Goal: Task Accomplishment & Management: Manage account settings

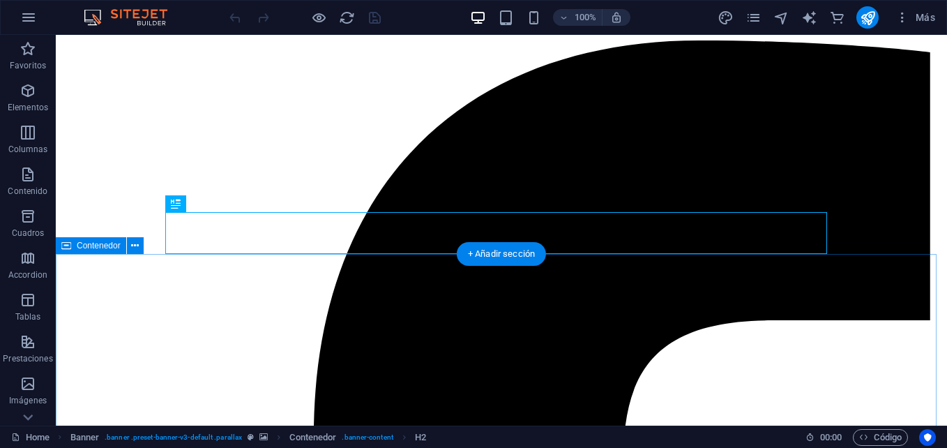
scroll to position [250, 0]
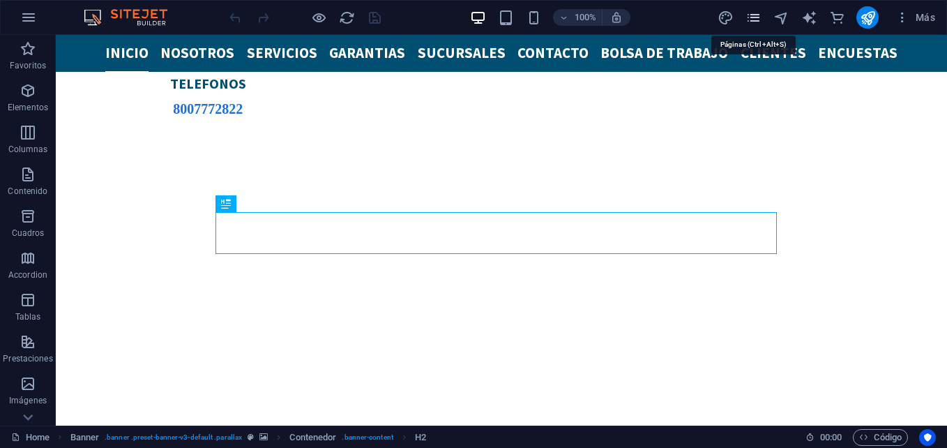
click at [749, 21] on icon "pages" at bounding box center [754, 18] width 16 height 16
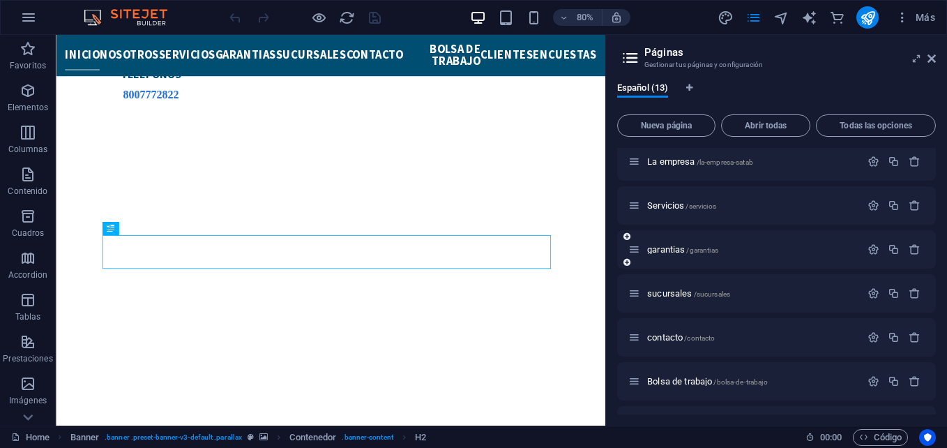
scroll to position [26, 0]
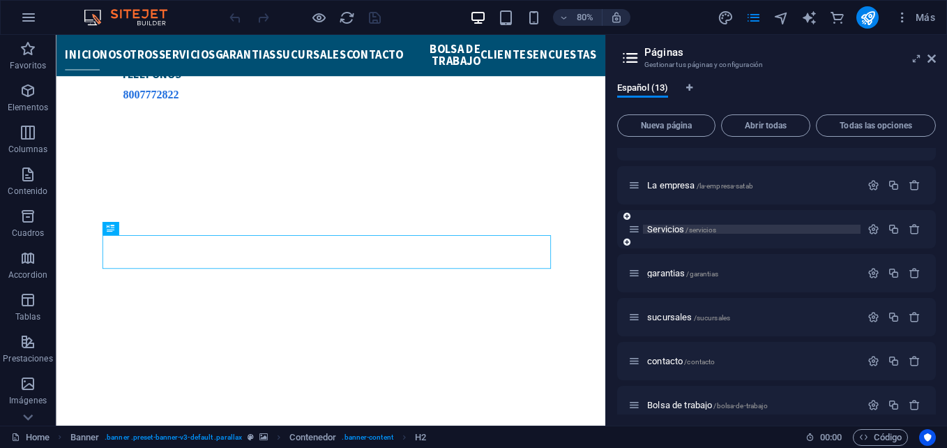
click at [705, 232] on span "/servicios" at bounding box center [701, 230] width 30 height 8
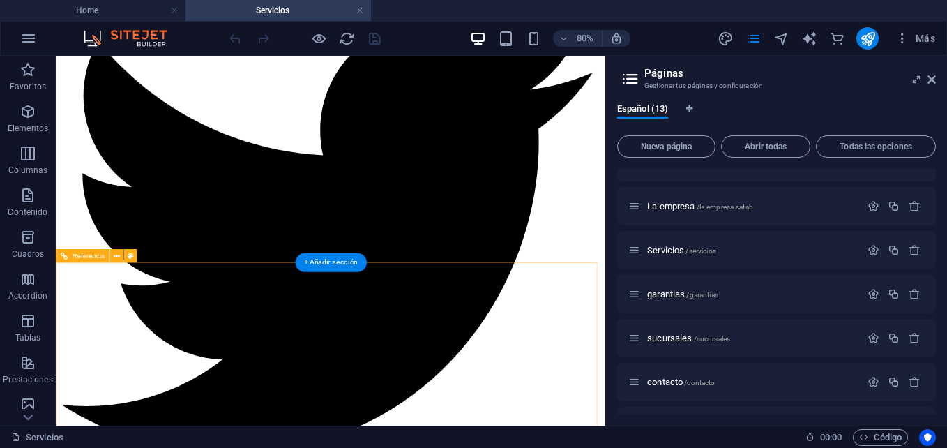
scroll to position [1351, 0]
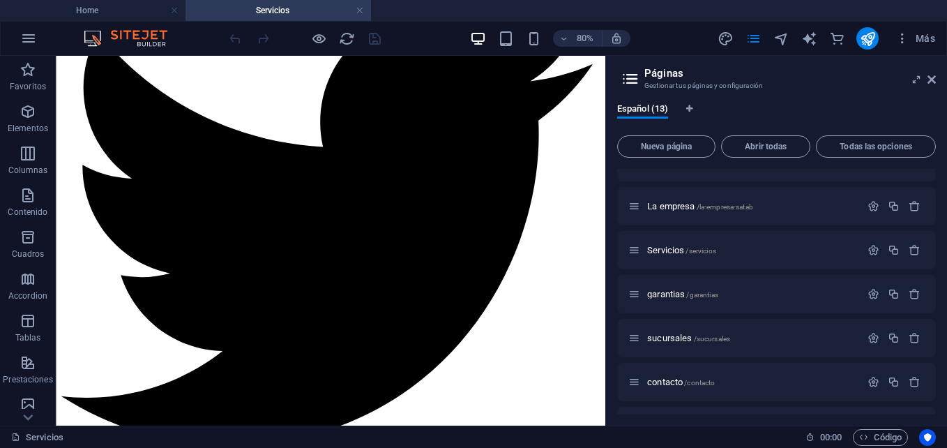
click at [356, 4] on h4 "Servicios" at bounding box center [279, 10] width 186 height 15
click at [359, 8] on link at bounding box center [360, 10] width 8 height 13
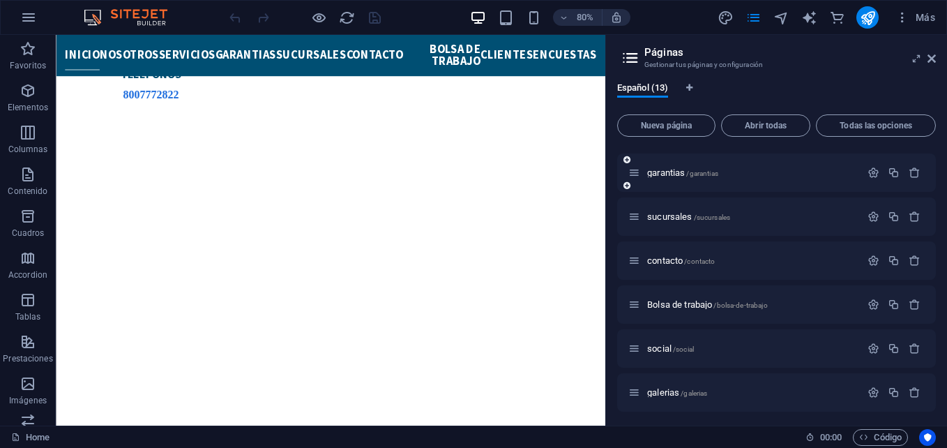
scroll to position [140, 0]
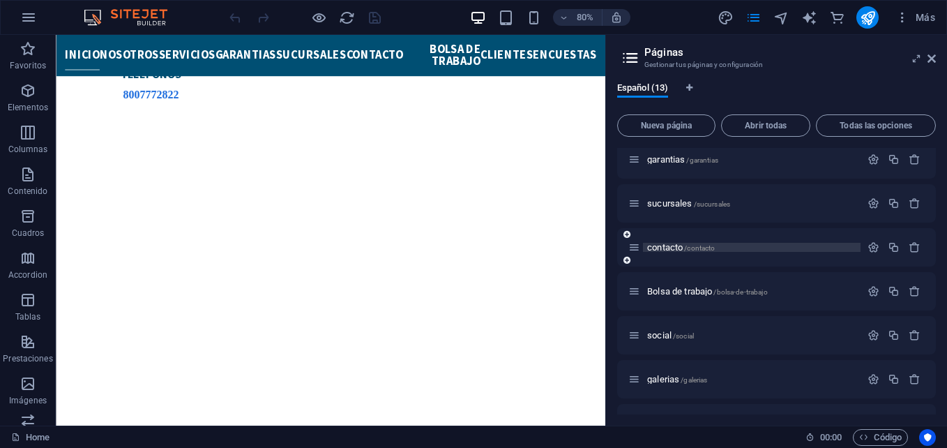
click at [690, 248] on span "/contacto" at bounding box center [699, 248] width 31 height 8
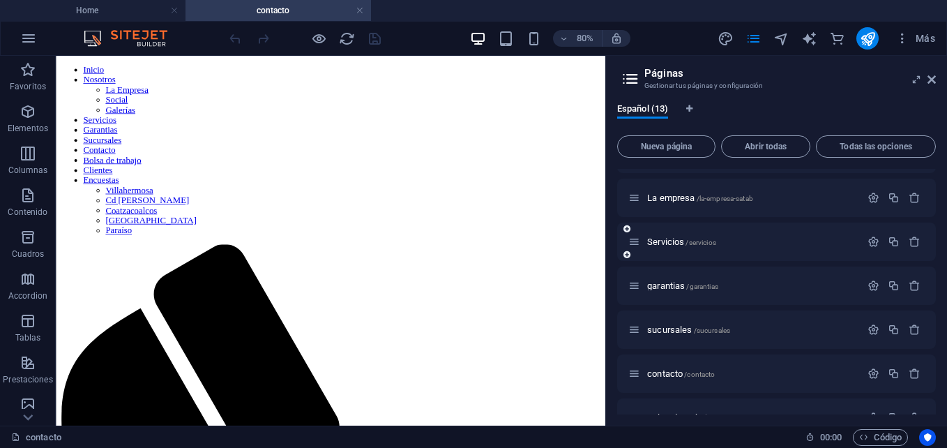
scroll to position [0, 0]
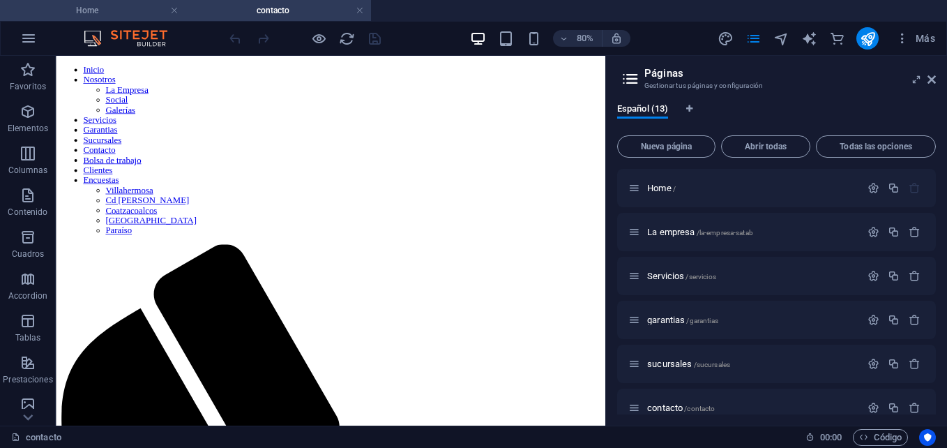
click at [107, 17] on h4 "Home" at bounding box center [93, 10] width 186 height 15
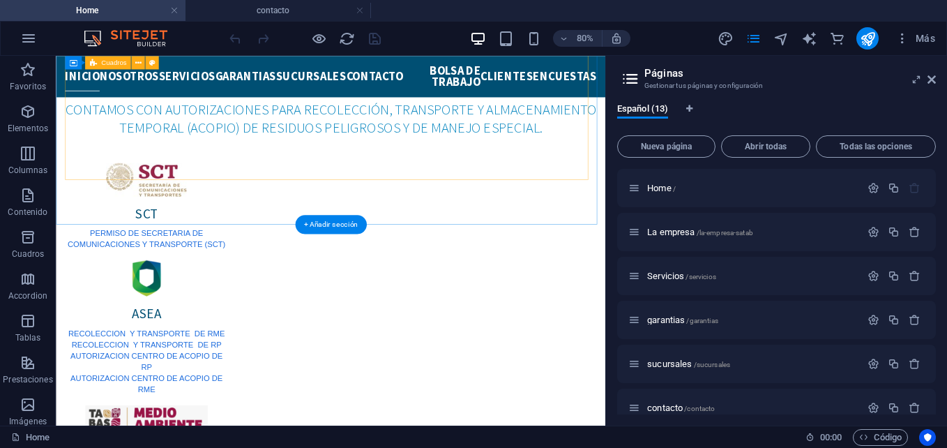
scroll to position [1157, 0]
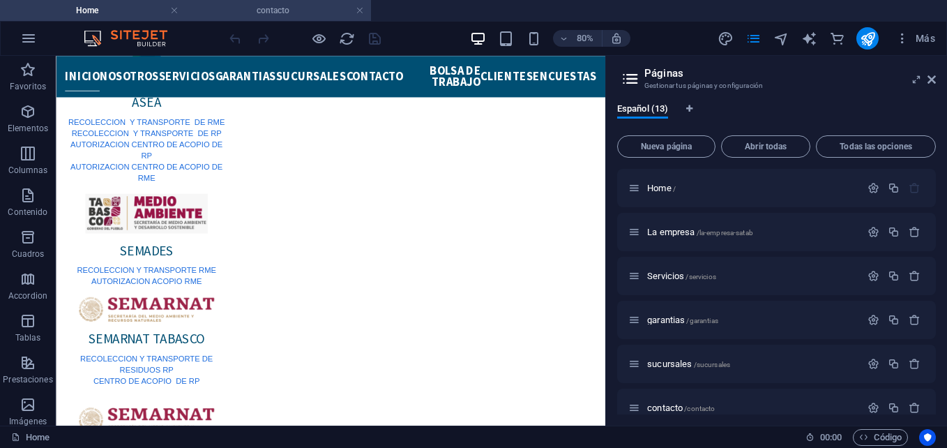
click at [310, 4] on h4 "contacto" at bounding box center [279, 10] width 186 height 15
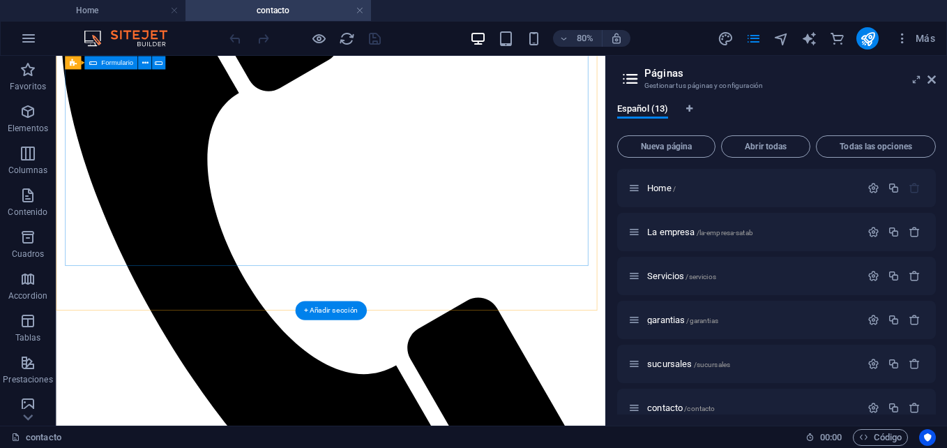
scroll to position [488, 0]
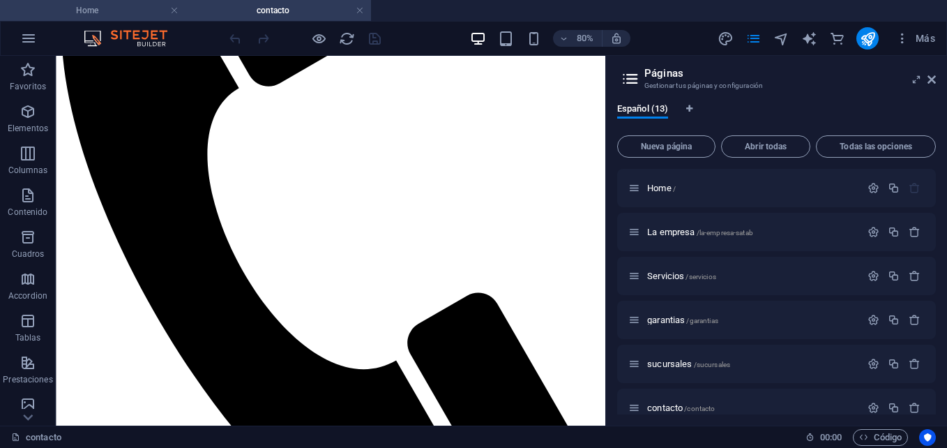
click at [135, 8] on h4 "Home" at bounding box center [93, 10] width 186 height 15
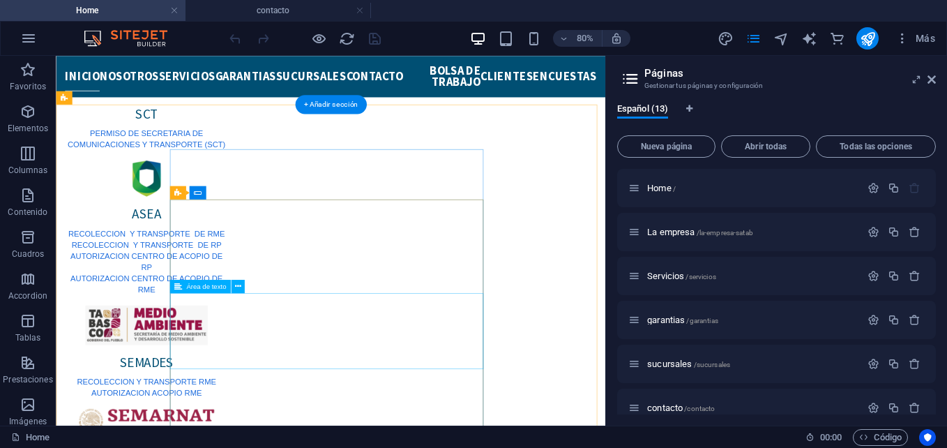
scroll to position [1227, 0]
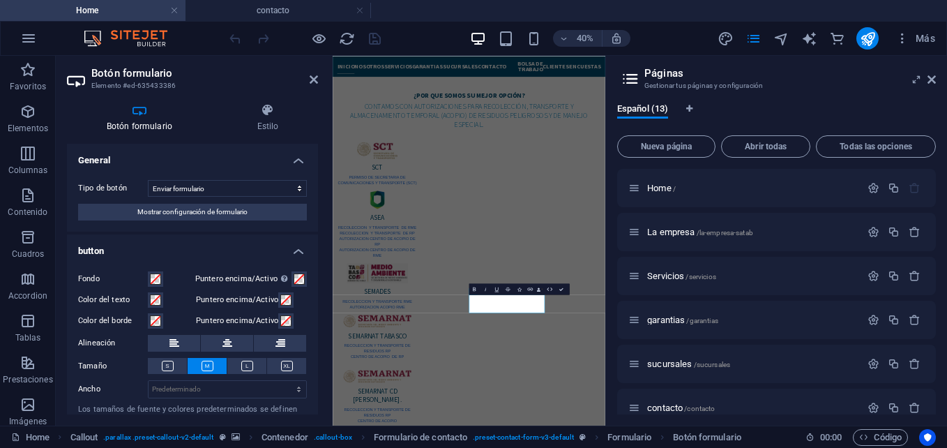
click at [937, 77] on aside "Páginas Gestionar tus páginas y configuración Español (13) Nueva página Abrir t…" at bounding box center [777, 241] width 342 height 370
click at [934, 77] on icon at bounding box center [932, 79] width 8 height 11
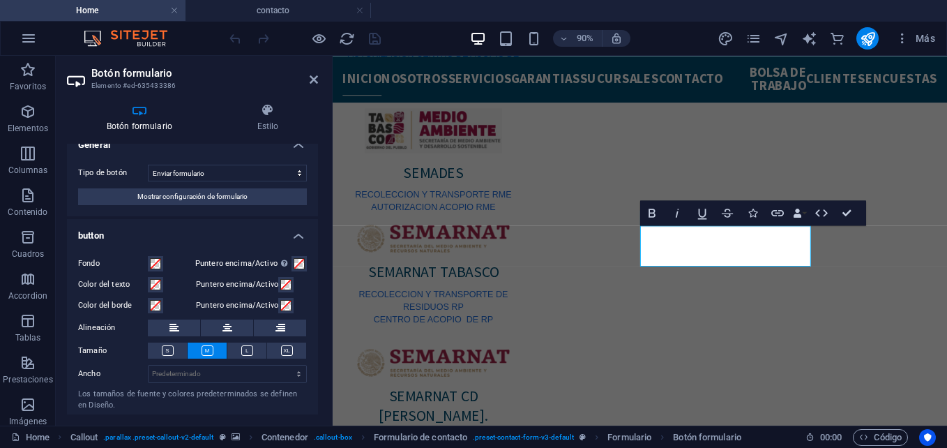
scroll to position [0, 0]
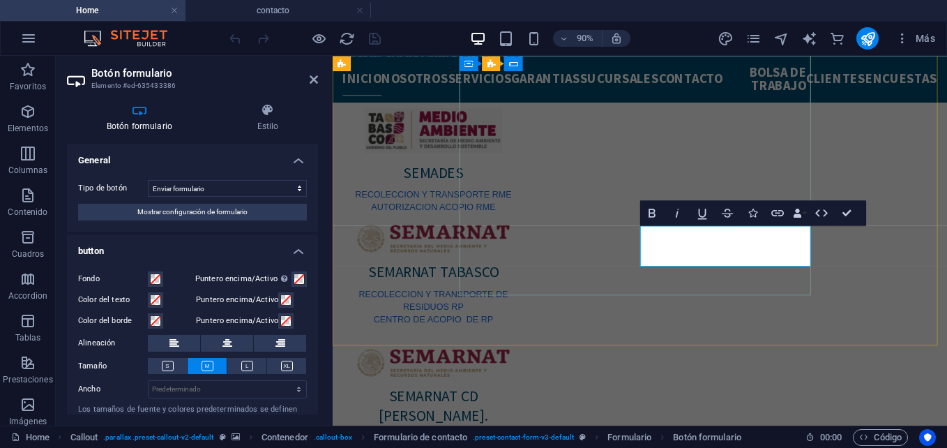
click at [213, 120] on h4 "Botón formulario" at bounding box center [142, 117] width 151 height 29
click at [227, 73] on h2 "Botón formulario" at bounding box center [204, 73] width 227 height 13
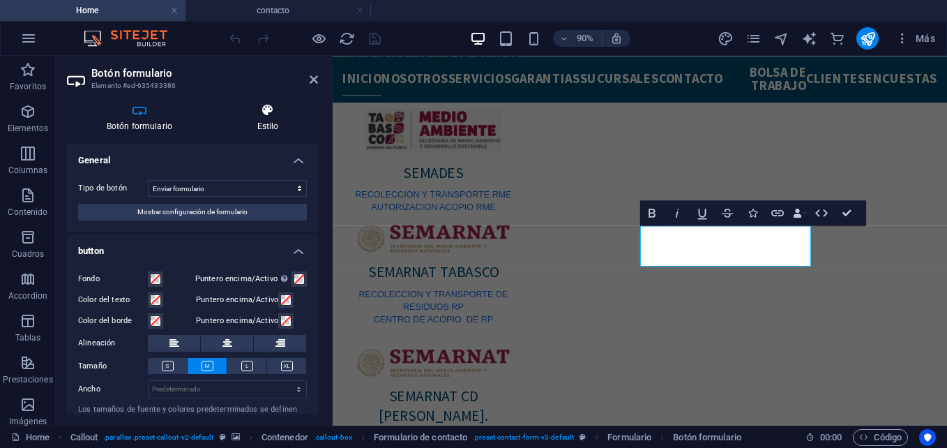
click at [264, 113] on icon at bounding box center [268, 110] width 100 height 14
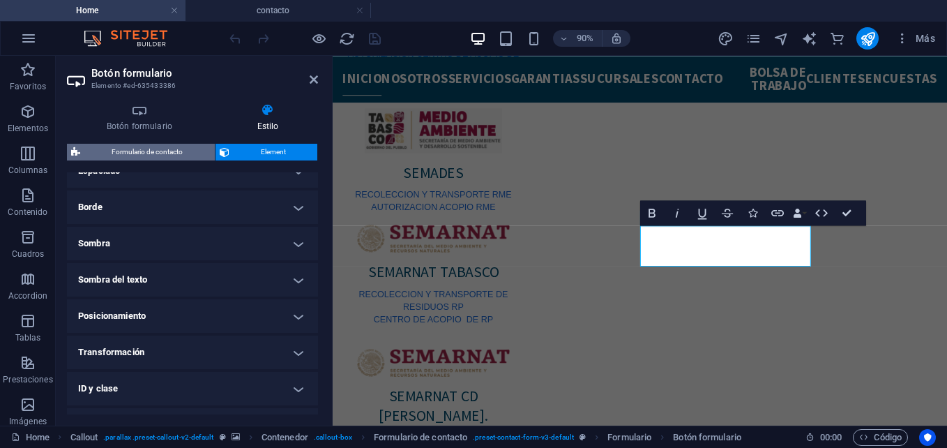
scroll to position [220, 0]
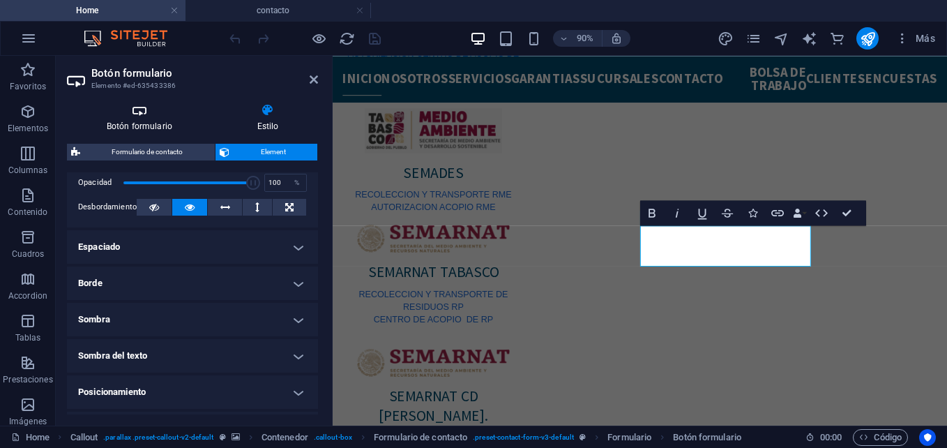
click at [179, 112] on icon at bounding box center [139, 110] width 145 height 14
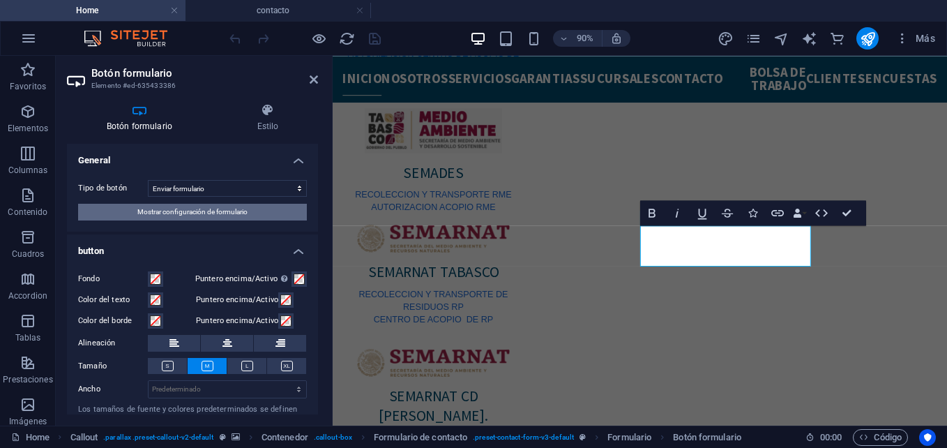
click at [268, 215] on button "Mostrar configuración de formulario" at bounding box center [192, 212] width 229 height 17
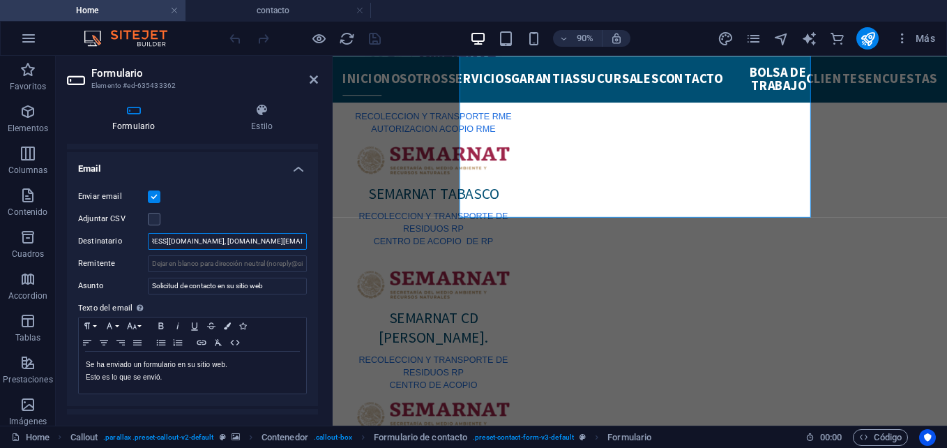
scroll to position [0, 382]
drag, startPoint x: 152, startPoint y: 239, endPoint x: 314, endPoint y: 236, distance: 161.9
click at [314, 236] on div "Enviar email Adjuntar CSV Destinatario [EMAIL_ADDRESS][DOMAIN_NAME], [DOMAIN_NA…" at bounding box center [192, 291] width 251 height 229
click at [301, 240] on input "[EMAIL_ADDRESS][DOMAIN_NAME], [DOMAIN_NAME][EMAIL_ADDRESS][DOMAIN_NAME], [DOMAI…" at bounding box center [227, 241] width 159 height 17
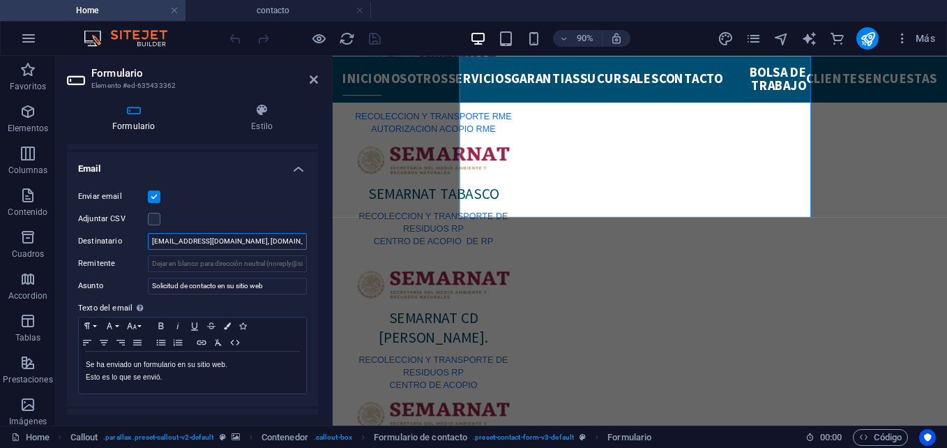
drag, startPoint x: 217, startPoint y: 243, endPoint x: 119, endPoint y: 236, distance: 98.6
click at [119, 236] on div "Destinatario [EMAIL_ADDRESS][DOMAIN_NAME], [DOMAIN_NAME][EMAIL_ADDRESS][DOMAIN_…" at bounding box center [192, 241] width 229 height 17
click at [265, 237] on input "[EMAIL_ADDRESS][DOMAIN_NAME], [DOMAIN_NAME][EMAIL_ADDRESS][DOMAIN_NAME], [DOMAI…" at bounding box center [227, 241] width 159 height 17
drag, startPoint x: 629, startPoint y: 296, endPoint x: 366, endPoint y: 250, distance: 267.8
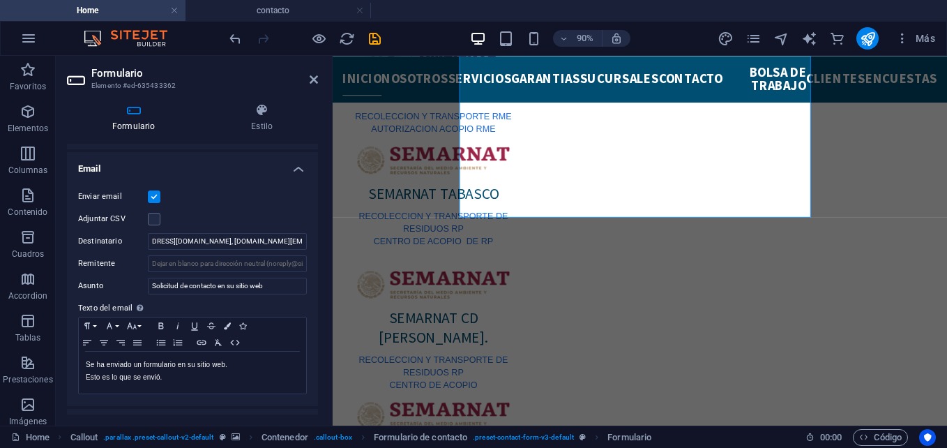
scroll to position [0, 0]
click at [303, 239] on input "[EMAIL_ADDRESS][DOMAIN_NAME], [DOMAIN_NAME][EMAIL_ADDRESS][DOMAIN_NAME], [DOMAI…" at bounding box center [227, 241] width 159 height 17
paste input "[EMAIL_ADDRESS][DOMAIN_NAME]"
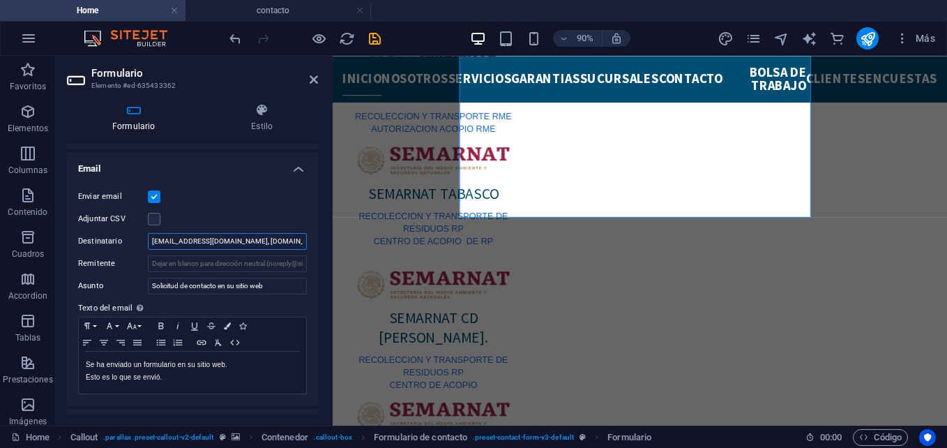
click at [289, 239] on input "[EMAIL_ADDRESS][DOMAIN_NAME], [DOMAIN_NAME][EMAIL_ADDRESS][DOMAIN_NAME], [DOMAI…" at bounding box center [227, 241] width 159 height 17
paste input "[EMAIL_ADDRESS][DOMAIN_NAME]"
click at [278, 243] on input "[EMAIL_ADDRESS][DOMAIN_NAME], [DOMAIN_NAME][EMAIL_ADDRESS][DOMAIN_NAME], [DOMAI…" at bounding box center [227, 241] width 159 height 17
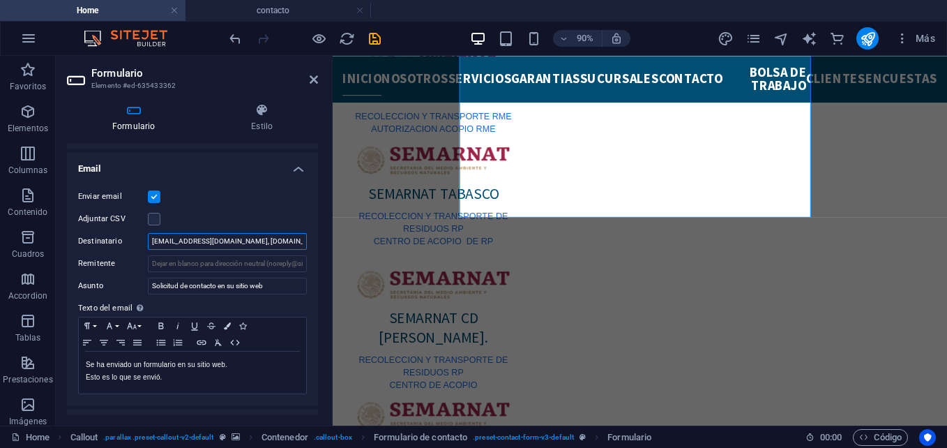
scroll to position [0, 563]
paste input "[EMAIL_ADDRESS][DOMAIN_NAME]"
click at [273, 241] on input "[EMAIL_ADDRESS][DOMAIN_NAME], [DOMAIN_NAME][EMAIL_ADDRESS][DOMAIN_NAME], [DOMAI…" at bounding box center [227, 241] width 159 height 17
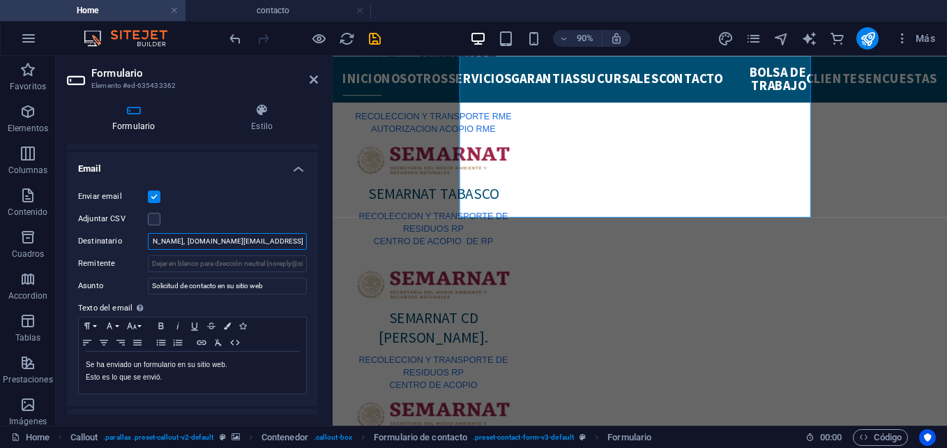
paste input "[EMAIL_ADDRESS][DOMAIN_NAME]"
type input "[EMAIL_ADDRESS][DOMAIN_NAME], [DOMAIN_NAME][EMAIL_ADDRESS][DOMAIN_NAME], [DOMAI…"
click at [287, 198] on div "Enviar email" at bounding box center [192, 196] width 229 height 17
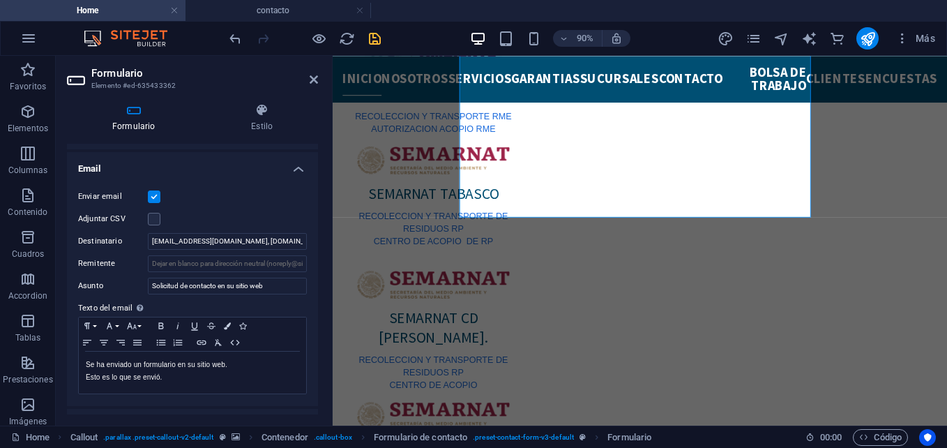
click at [377, 35] on icon "save" at bounding box center [375, 39] width 16 height 16
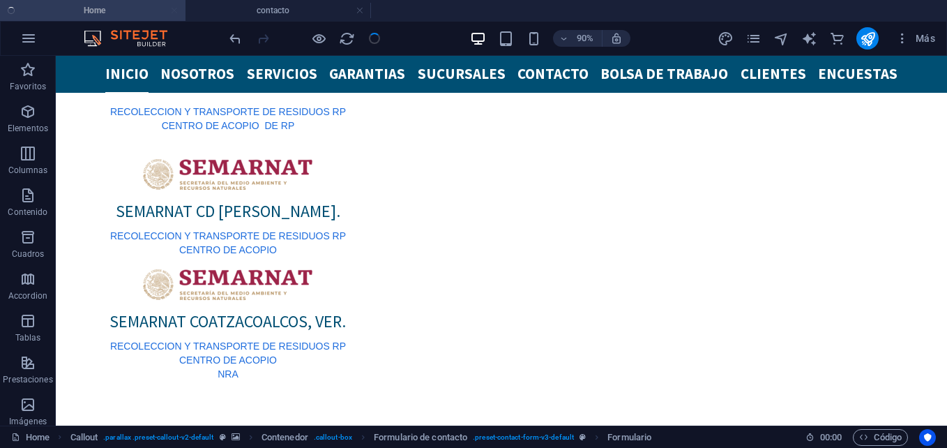
checkbox input "false"
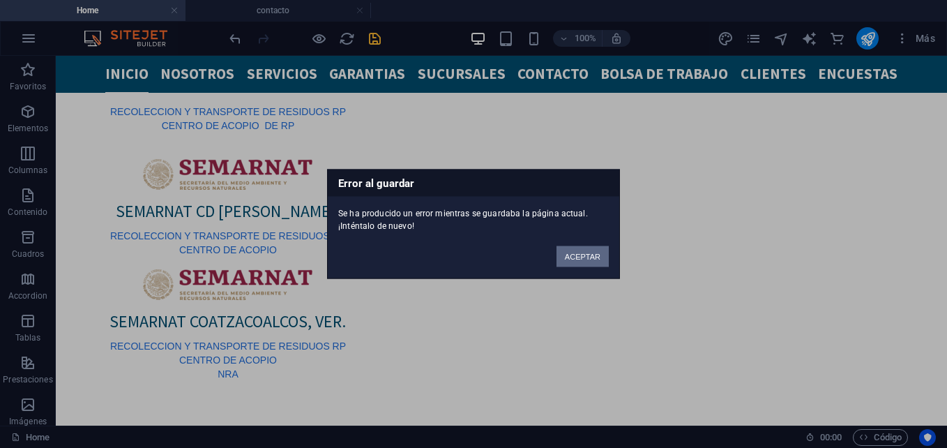
click at [583, 260] on button "ACEPTAR" at bounding box center [583, 256] width 52 height 21
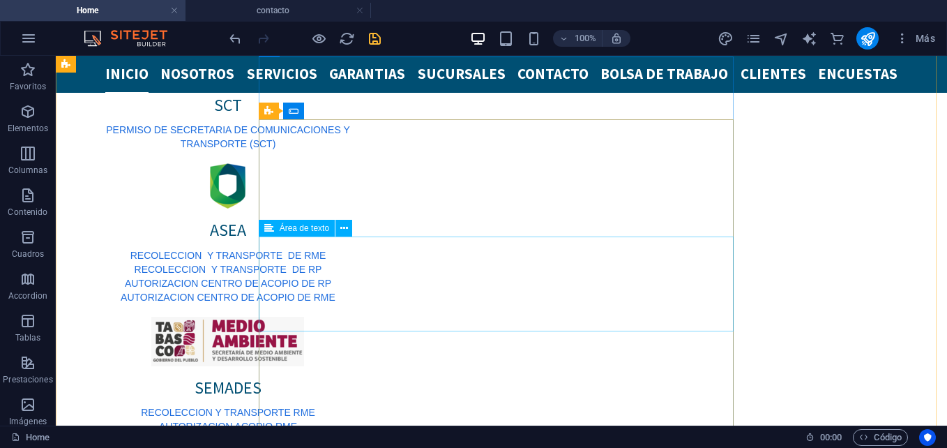
scroll to position [1009, 0]
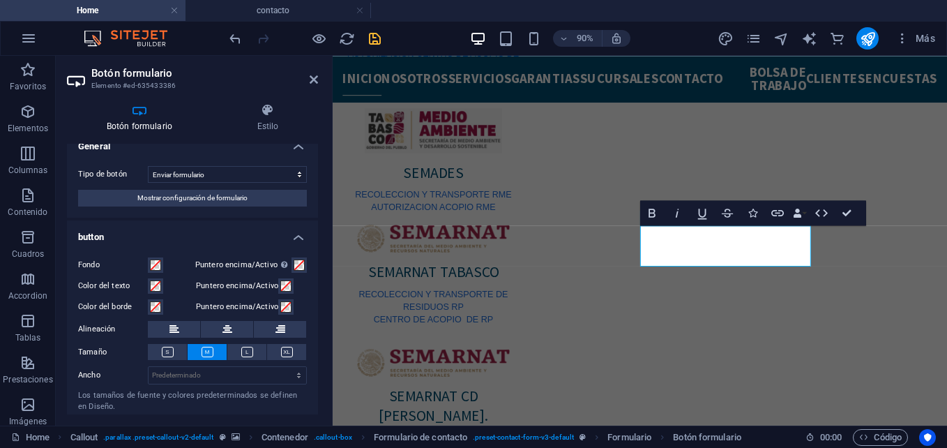
scroll to position [0, 0]
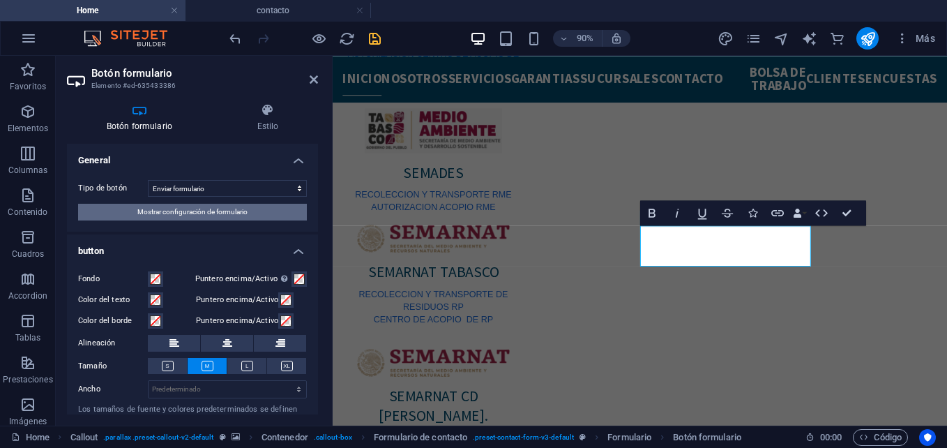
click at [229, 211] on span "Mostrar configuración de formulario" at bounding box center [192, 212] width 110 height 17
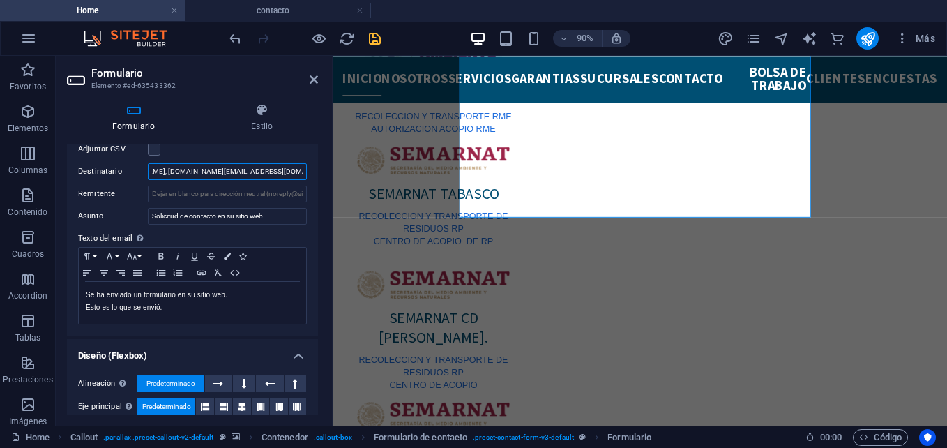
scroll to position [0, 742]
drag, startPoint x: 590, startPoint y: 227, endPoint x: 368, endPoint y: 183, distance: 226.8
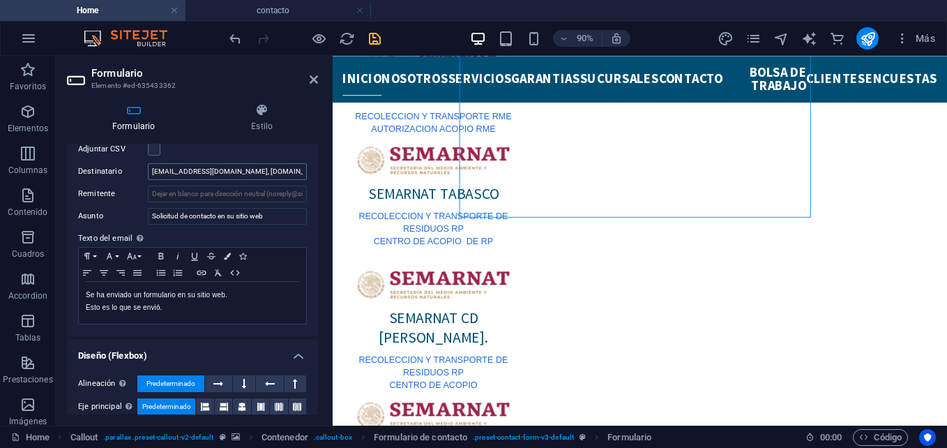
drag, startPoint x: 285, startPoint y: 168, endPoint x: 276, endPoint y: 176, distance: 12.9
click at [275, 176] on input "[EMAIL_ADDRESS][DOMAIN_NAME], [DOMAIN_NAME][EMAIL_ADDRESS][DOMAIN_NAME], [DOMAI…" at bounding box center [227, 171] width 159 height 17
click at [271, 172] on input "[EMAIL_ADDRESS][DOMAIN_NAME], [DOMAIN_NAME][EMAIL_ADDRESS][DOMAIN_NAME], [DOMAI…" at bounding box center [227, 171] width 159 height 17
click at [280, 172] on input "[EMAIL_ADDRESS][DOMAIN_NAME], [DOMAIN_NAME][EMAIL_ADDRESS][DOMAIN_NAME], [DOMAI…" at bounding box center [227, 171] width 159 height 17
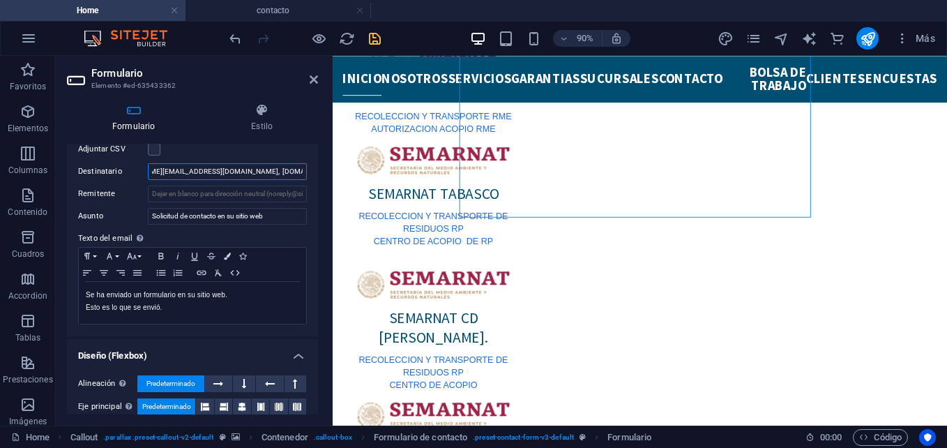
type input "[EMAIL_ADDRESS][DOMAIN_NAME], [DOMAIN_NAME][EMAIL_ADDRESS][DOMAIN_NAME], [DOMAI…"
click at [378, 33] on icon "save" at bounding box center [375, 39] width 16 height 16
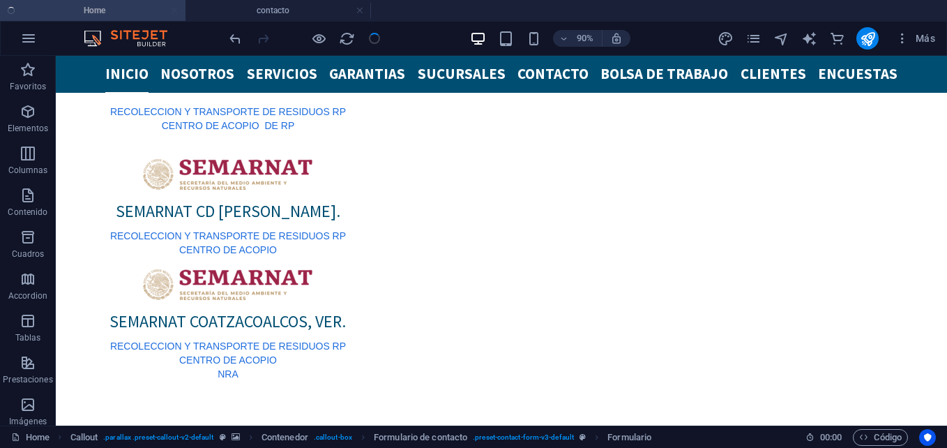
checkbox input "false"
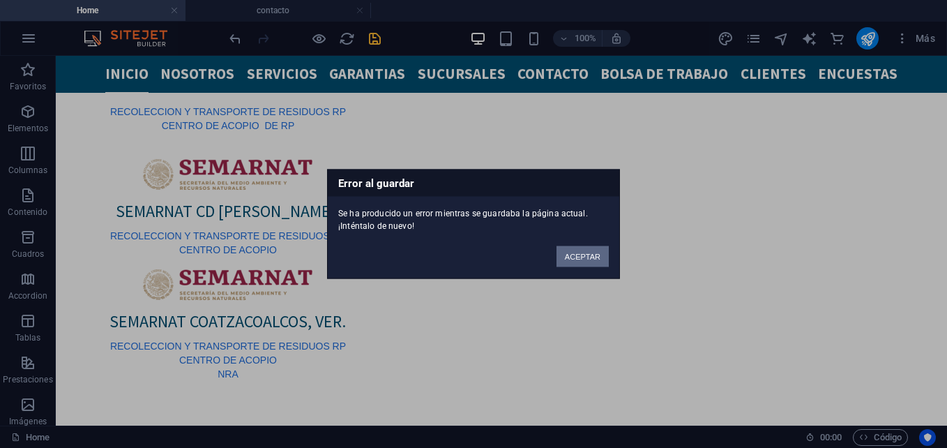
click at [576, 253] on button "ACEPTAR" at bounding box center [583, 256] width 52 height 21
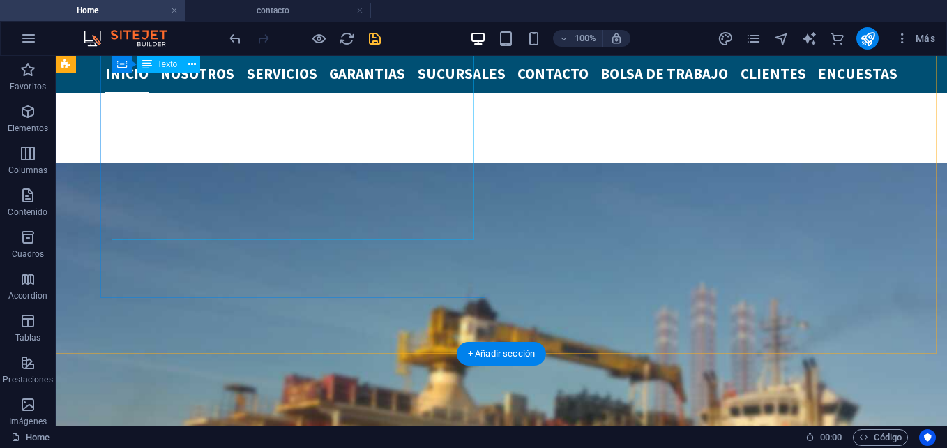
scroll to position [1685, 0]
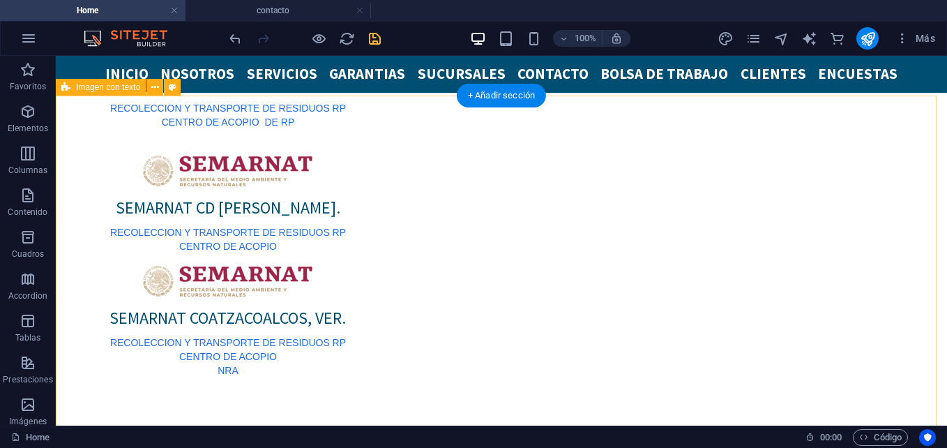
scroll to position [1197, 0]
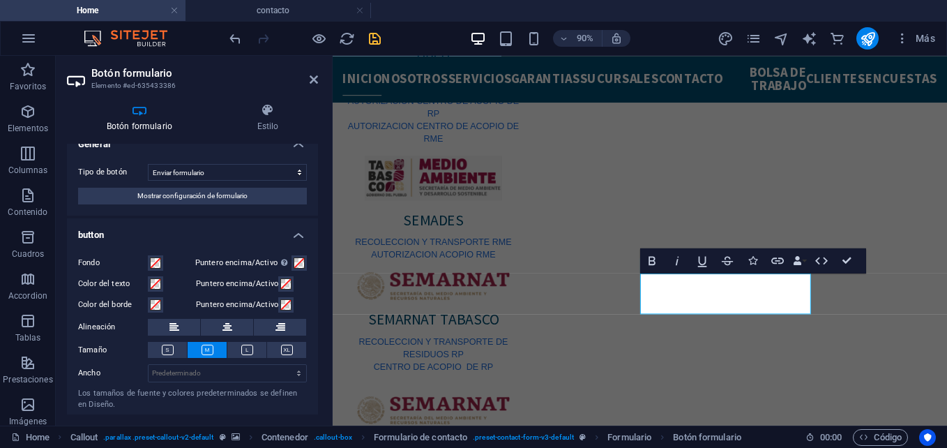
scroll to position [0, 0]
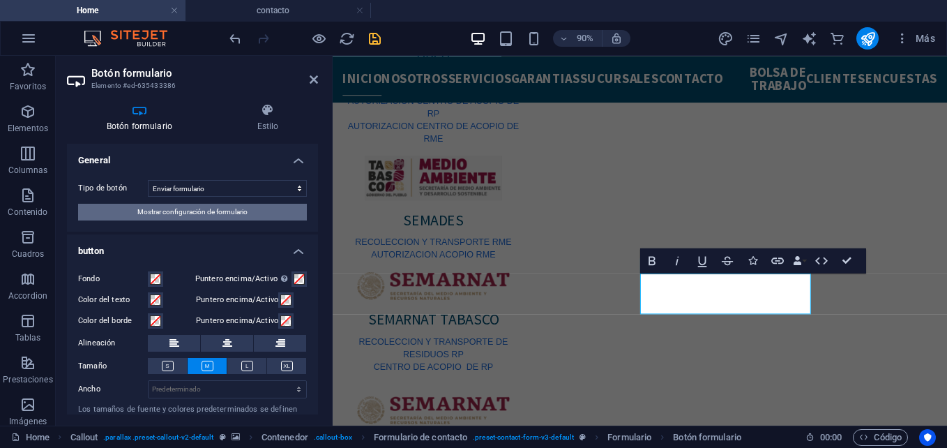
click at [260, 214] on button "Mostrar configuración de formulario" at bounding box center [192, 212] width 229 height 17
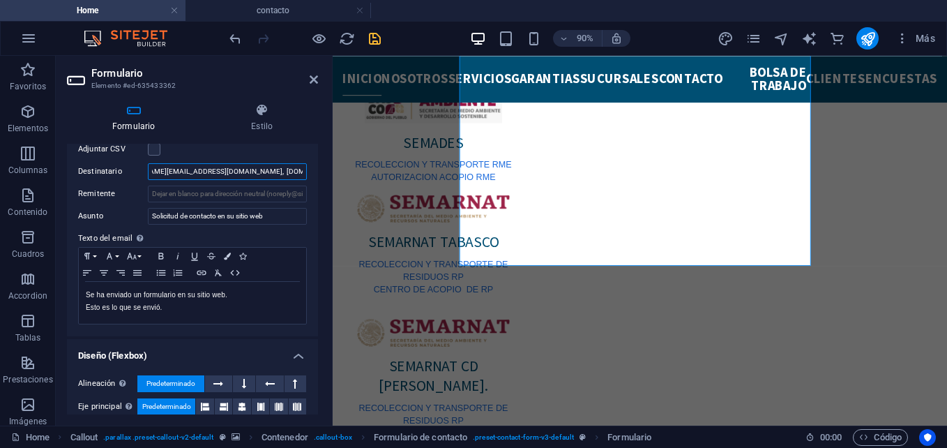
scroll to position [0, 742]
drag, startPoint x: 532, startPoint y: 227, endPoint x: 341, endPoint y: 173, distance: 198.5
click at [294, 177] on input "[EMAIL_ADDRESS][DOMAIN_NAME], [DOMAIN_NAME][EMAIL_ADDRESS][DOMAIN_NAME], [DOMAI…" at bounding box center [227, 171] width 159 height 17
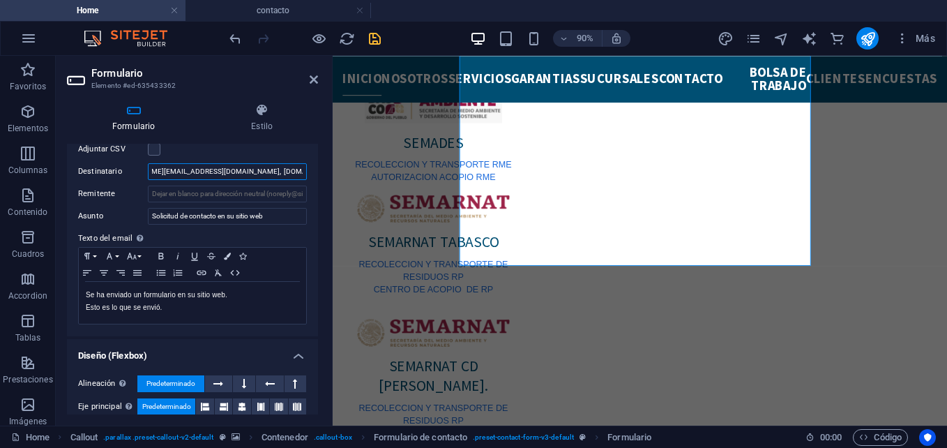
drag, startPoint x: 277, startPoint y: 174, endPoint x: 322, endPoint y: 171, distance: 44.7
click at [322, 171] on div "Formulario Estilo General Nombre Define un nombre para el formulario. Solicitud…" at bounding box center [192, 258] width 273 height 333
click at [302, 174] on input "[EMAIL_ADDRESS][DOMAIN_NAME], [DOMAIN_NAME][EMAIL_ADDRESS][DOMAIN_NAME], [DOMAI…" at bounding box center [227, 171] width 159 height 17
drag, startPoint x: 283, startPoint y: 172, endPoint x: 91, endPoint y: 171, distance: 191.8
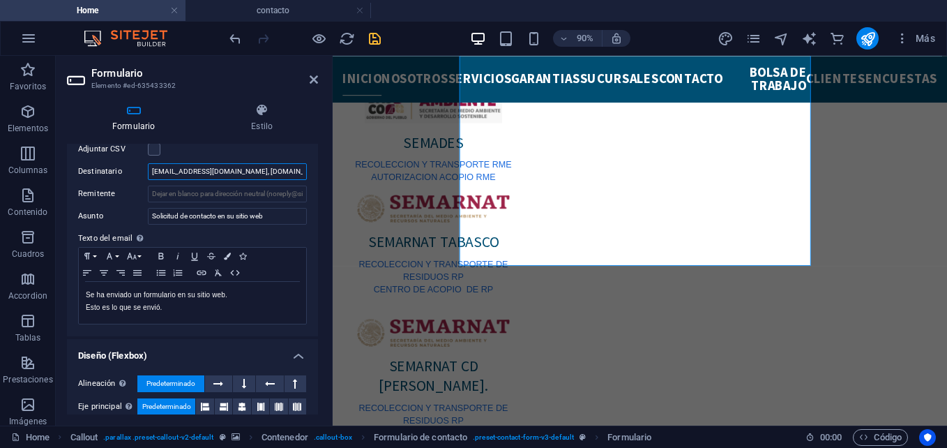
click at [91, 171] on div "Destinatario [EMAIL_ADDRESS][DOMAIN_NAME], [DOMAIN_NAME][EMAIL_ADDRESS][DOMAIN_…" at bounding box center [192, 171] width 229 height 17
click at [215, 174] on input "[EMAIL_ADDRESS][DOMAIN_NAME], [DOMAIN_NAME][EMAIL_ADDRESS][DOMAIN_NAME], [DOMAI…" at bounding box center [227, 171] width 159 height 17
drag, startPoint x: 218, startPoint y: 167, endPoint x: 306, endPoint y: 172, distance: 87.3
click at [306, 172] on div "Enviar email Adjuntar CSV Destinatario [EMAIL_ADDRESS][DOMAIN_NAME], [DOMAIN_NA…" at bounding box center [192, 221] width 251 height 229
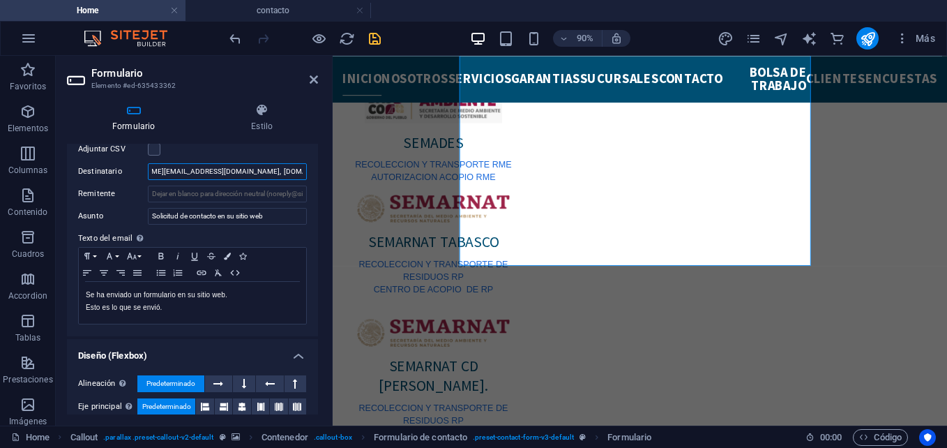
click at [301, 170] on input "[EMAIL_ADDRESS][DOMAIN_NAME], [DOMAIN_NAME][EMAIL_ADDRESS][DOMAIN_NAME], [DOMAI…" at bounding box center [227, 171] width 159 height 17
drag, startPoint x: 300, startPoint y: 170, endPoint x: 50, endPoint y: 165, distance: 250.5
click at [50, 165] on section "Favoritos Elementos Columnas Contenido Cuadros Accordion Tablas Prestaciones Im…" at bounding box center [473, 241] width 947 height 370
type input "[EMAIL_ADDRESS][DOMAIN_NAME], [DOMAIN_NAME][EMAIL_ADDRESS][DOMAIN_NAME], [DOMAI…"
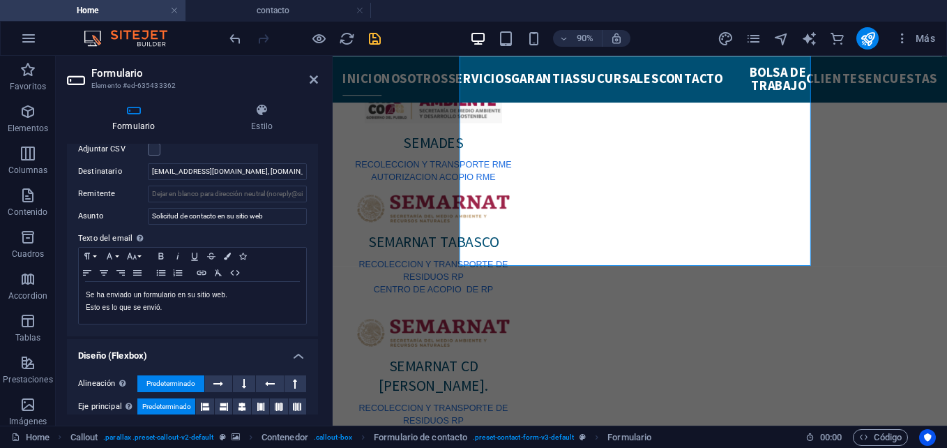
click at [379, 43] on icon "save" at bounding box center [375, 39] width 16 height 16
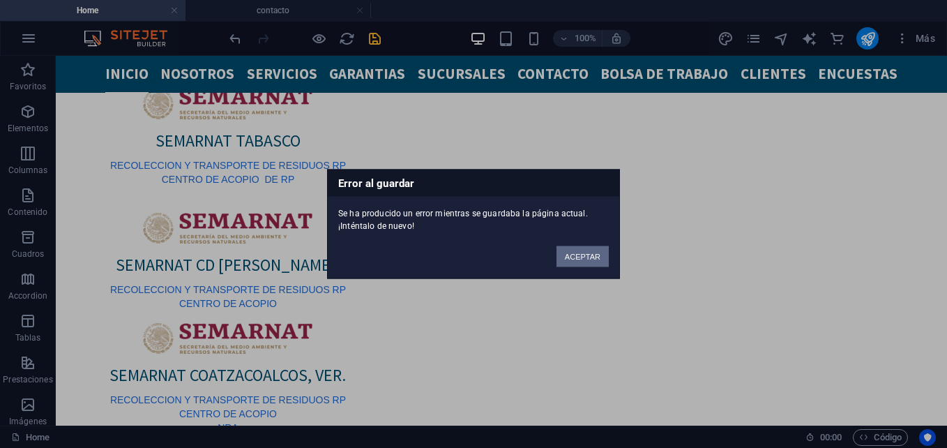
click at [591, 257] on button "ACEPTAR" at bounding box center [583, 256] width 52 height 21
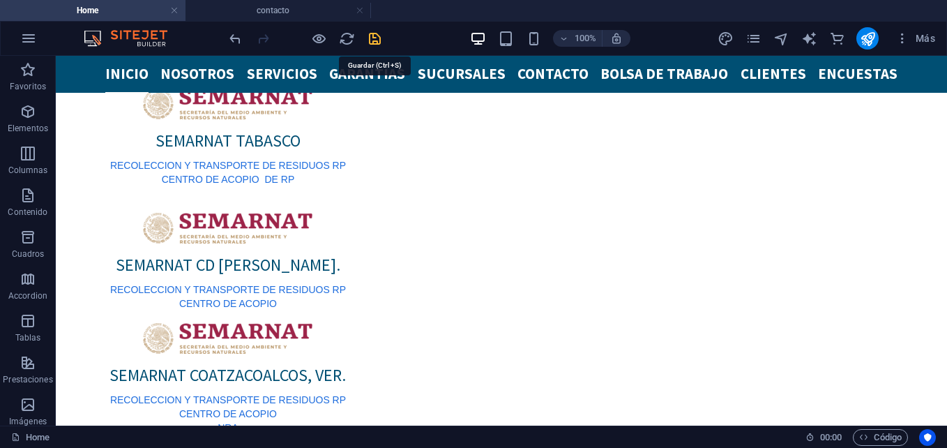
click at [371, 32] on icon "save" at bounding box center [375, 39] width 16 height 16
checkbox input "false"
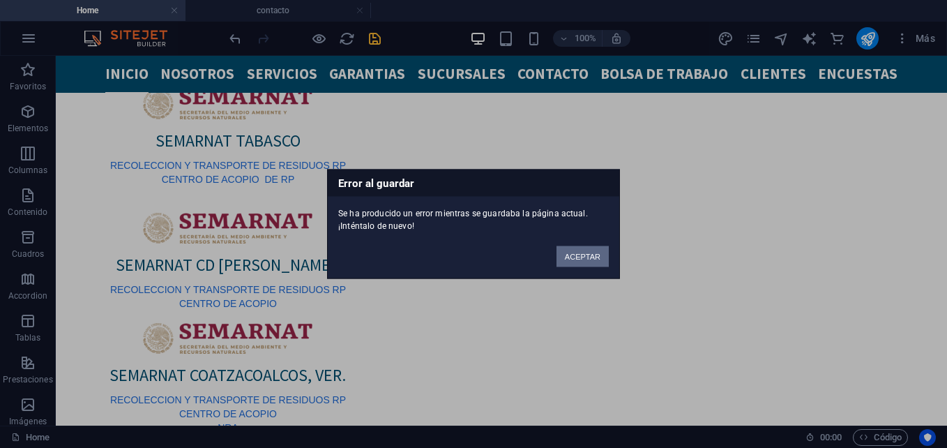
click at [573, 255] on button "ACEPTAR" at bounding box center [583, 256] width 52 height 21
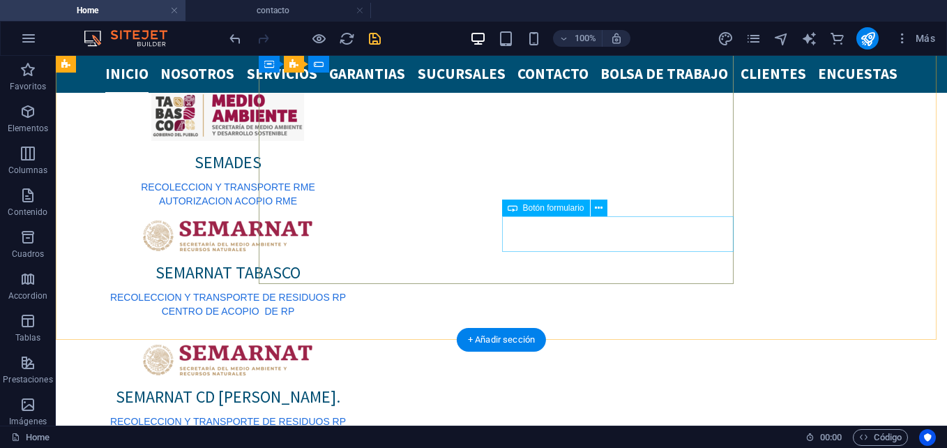
scroll to position [1143, 0]
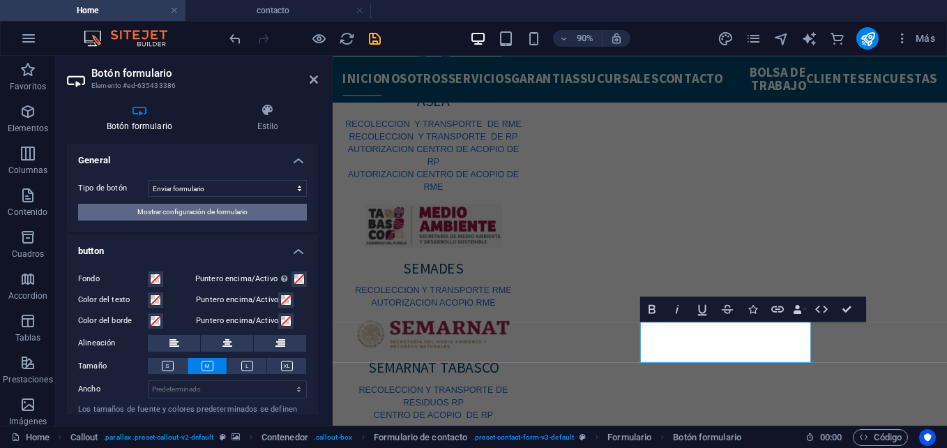
click at [248, 211] on button "Mostrar configuración de formulario" at bounding box center [192, 212] width 229 height 17
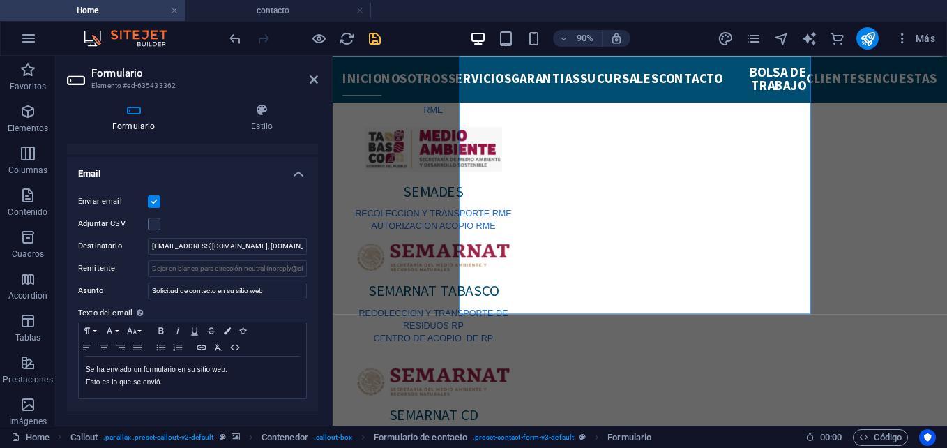
scroll to position [349, 0]
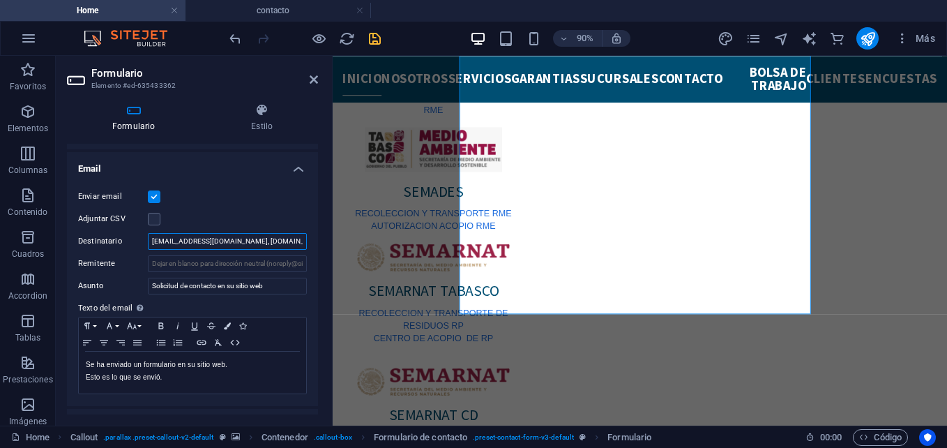
click at [204, 243] on input "[EMAIL_ADDRESS][DOMAIN_NAME], [DOMAIN_NAME][EMAIL_ADDRESS][DOMAIN_NAME], [DOMAI…" at bounding box center [227, 241] width 159 height 17
click at [217, 237] on input "[EMAIL_ADDRESS][DOMAIN_NAME], [DOMAIN_NAME][EMAIL_ADDRESS][DOMAIN_NAME], [DOMAI…" at bounding box center [227, 241] width 159 height 17
click at [219, 244] on input "[EMAIL_ADDRESS][DOMAIN_NAME], [DOMAIN_NAME][EMAIL_ADDRESS][DOMAIN_NAME], [DOMAI…" at bounding box center [227, 241] width 159 height 17
type input "[EMAIL_ADDRESS][DOMAIN_NAME], [DOMAIN_NAME][EMAIL_ADDRESS][DOMAIN_NAME], [DOMAI…"
click at [377, 40] on icon "save" at bounding box center [375, 39] width 16 height 16
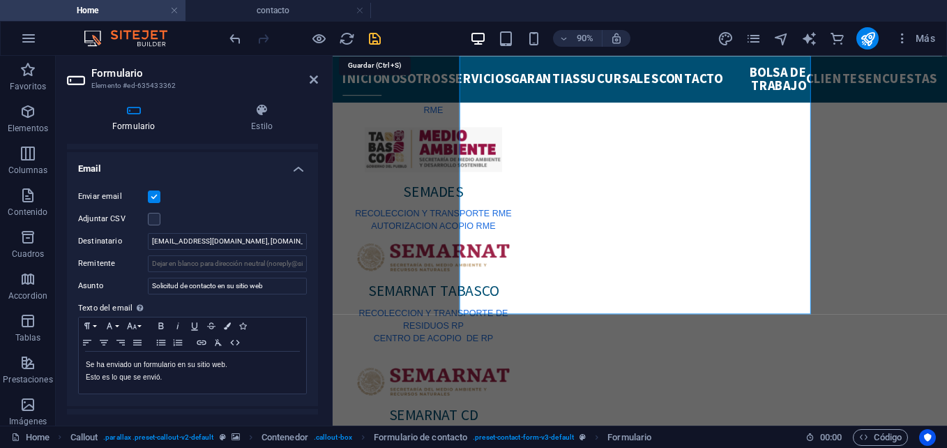
checkbox input "false"
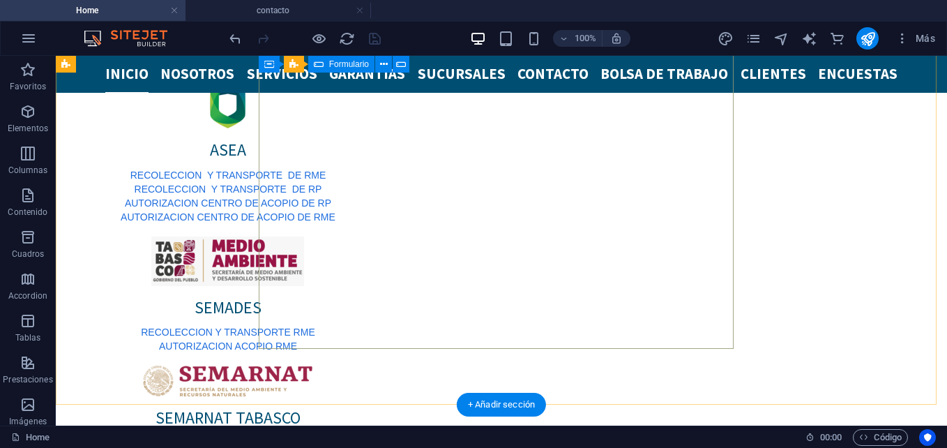
scroll to position [1159, 0]
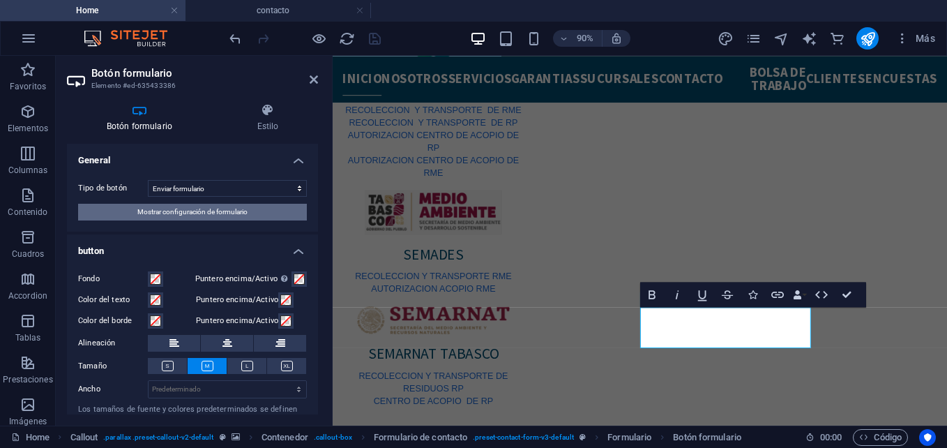
click at [241, 212] on span "Mostrar configuración de formulario" at bounding box center [192, 212] width 110 height 17
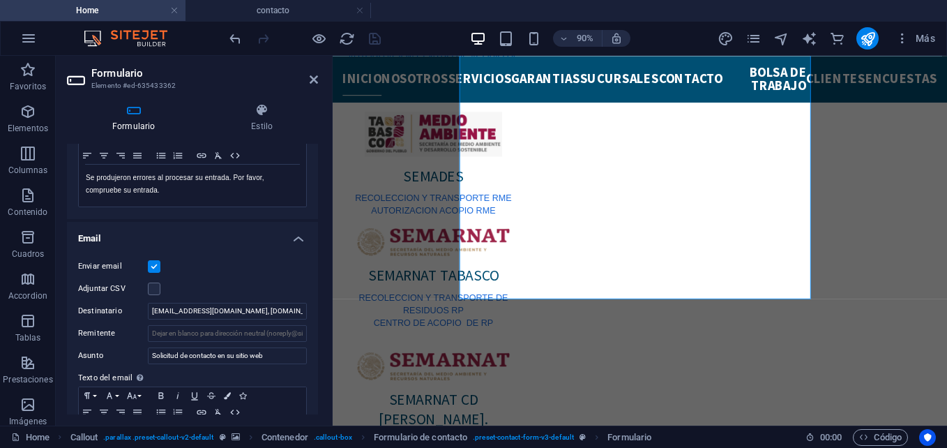
scroll to position [349, 0]
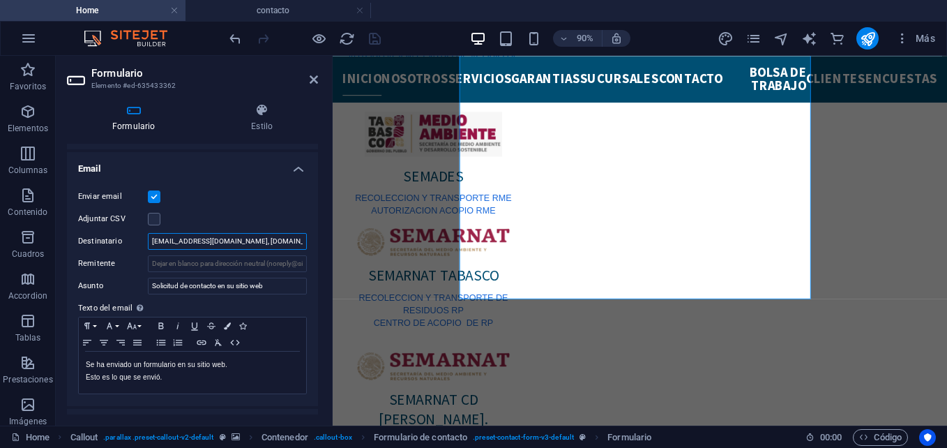
drag, startPoint x: 150, startPoint y: 237, endPoint x: 114, endPoint y: 230, distance: 36.3
click at [114, 230] on div "Enviar email Adjuntar CSV Destinatario [EMAIL_ADDRESS][DOMAIN_NAME], [DOMAIN_NA…" at bounding box center [192, 291] width 251 height 229
drag, startPoint x: 483, startPoint y: 294, endPoint x: 336, endPoint y: 249, distance: 154.5
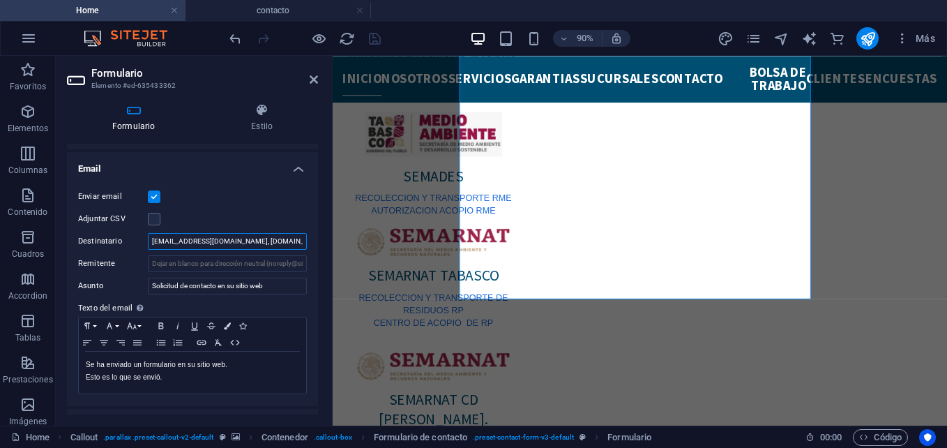
click at [301, 237] on input "[EMAIL_ADDRESS][DOMAIN_NAME], [DOMAIN_NAME][EMAIL_ADDRESS][DOMAIN_NAME], [DOMAI…" at bounding box center [227, 241] width 159 height 17
click at [213, 242] on input "[EMAIL_ADDRESS][DOMAIN_NAME], [DOMAIN_NAME][EMAIL_ADDRESS][DOMAIN_NAME], [DOMAI…" at bounding box center [227, 241] width 159 height 17
click at [253, 204] on div "Enviar email" at bounding box center [192, 196] width 229 height 17
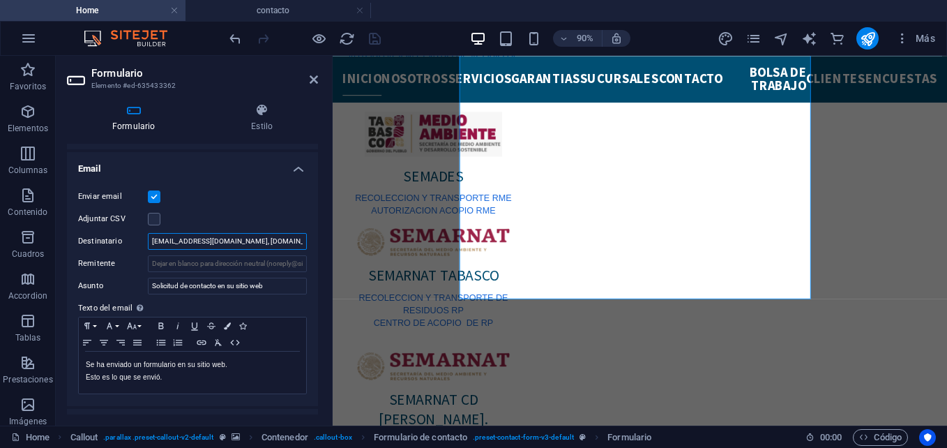
click at [246, 236] on input "[EMAIL_ADDRESS][DOMAIN_NAME], [DOMAIN_NAME][EMAIL_ADDRESS][DOMAIN_NAME], [DOMAI…" at bounding box center [227, 241] width 159 height 17
drag, startPoint x: 151, startPoint y: 239, endPoint x: 316, endPoint y: 238, distance: 164.6
click at [316, 238] on div "General Nombre Define un nombre para el formulario. Solicitud de Recolección Me…" at bounding box center [192, 279] width 251 height 271
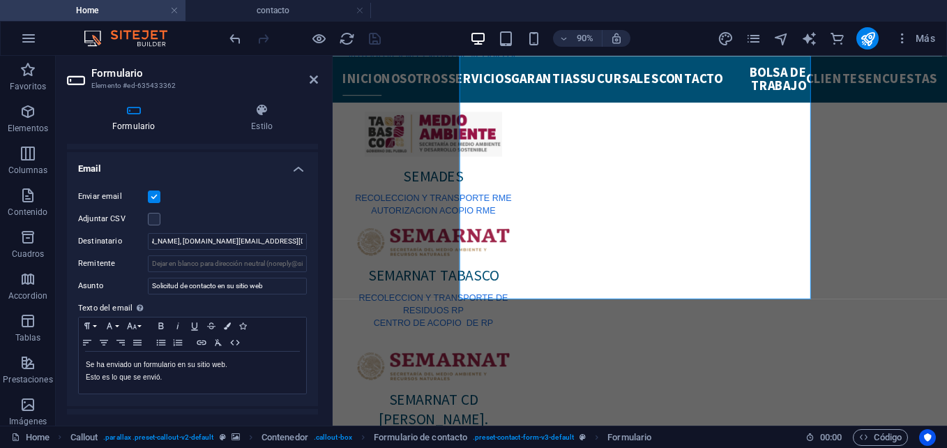
click at [288, 209] on div "Enviar email Adjuntar CSV Destinatario [EMAIL_ADDRESS][DOMAIN_NAME], [DOMAIN_NA…" at bounding box center [192, 291] width 251 height 229
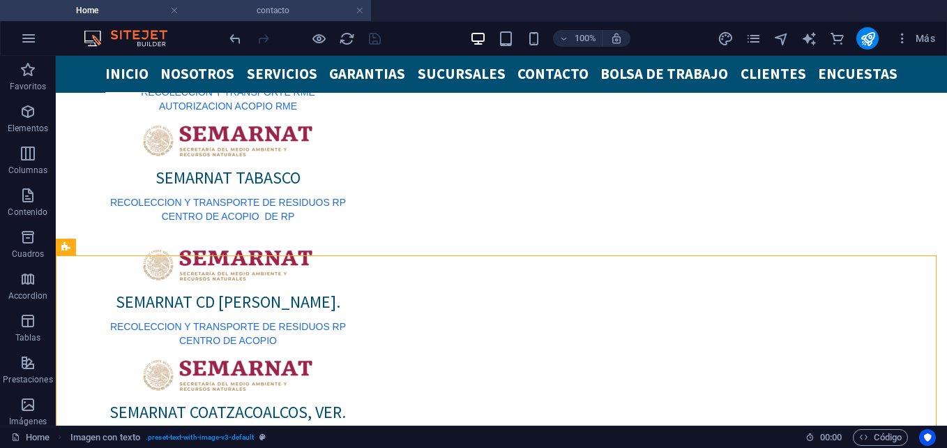
click at [305, 11] on h4 "contacto" at bounding box center [279, 10] width 186 height 15
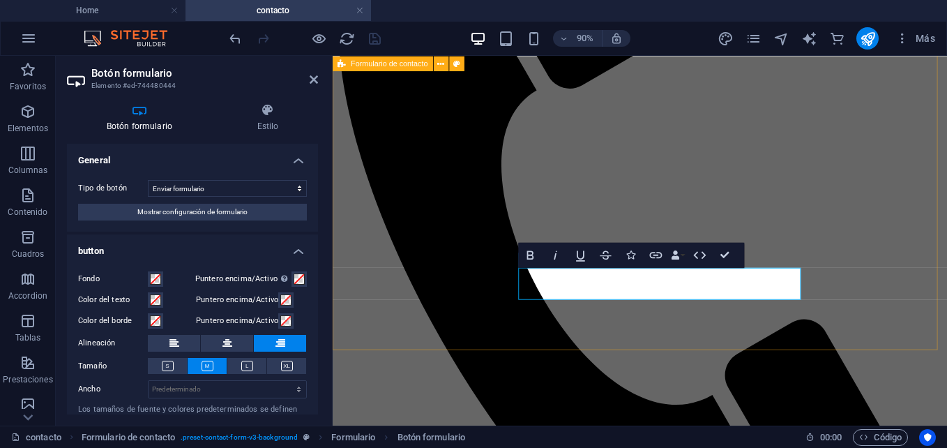
scroll to position [452, 0]
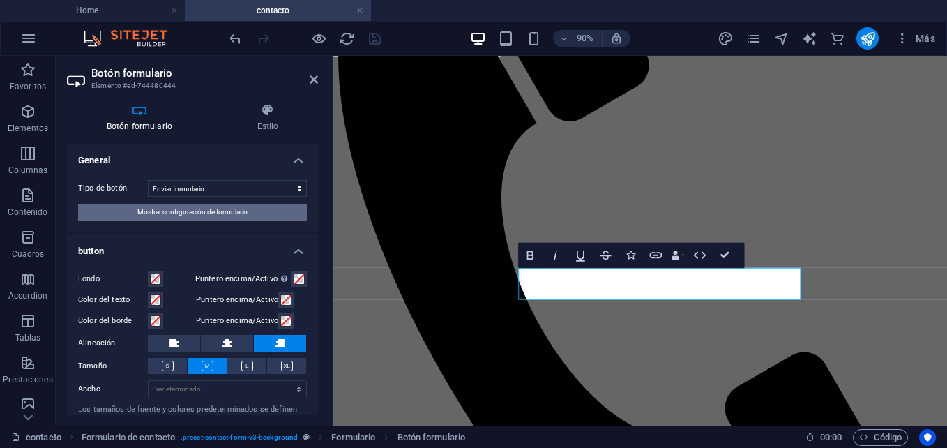
click at [230, 207] on span "Mostrar configuración de formulario" at bounding box center [192, 212] width 110 height 17
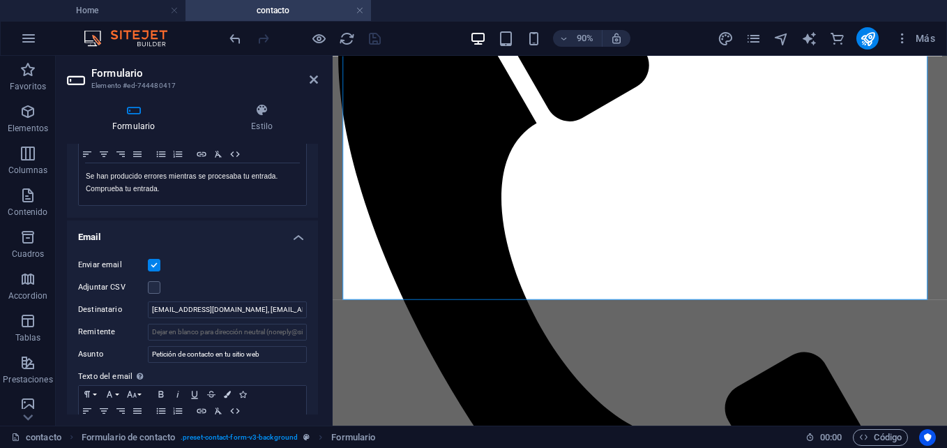
scroll to position [419, 0]
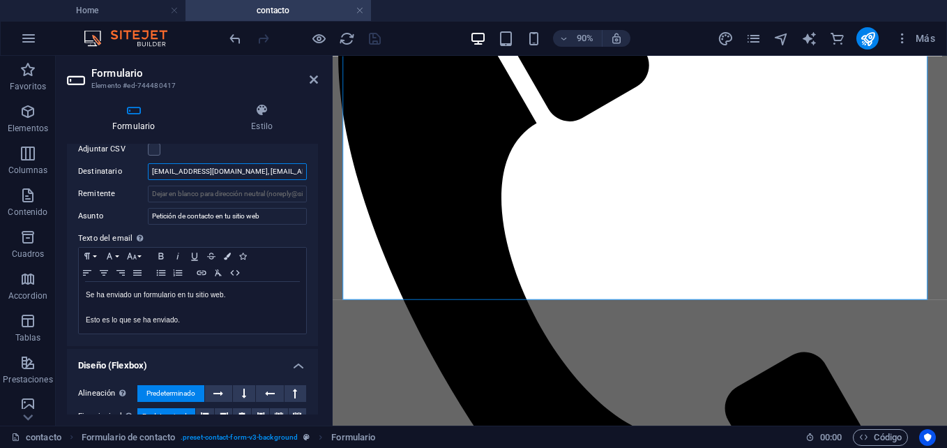
click at [153, 168] on input "[EMAIL_ADDRESS][DOMAIN_NAME], [EMAIL_ADDRESS][DOMAIN_NAME], [DOMAIN_NAME][EMAIL…" at bounding box center [227, 171] width 159 height 17
drag, startPoint x: 151, startPoint y: 170, endPoint x: 308, endPoint y: 170, distance: 157.7
click at [308, 170] on div "Enviar email Adjuntar CSV Destinatario [EMAIL_ADDRESS][DOMAIN_NAME], [EMAIL_ADD…" at bounding box center [192, 226] width 251 height 239
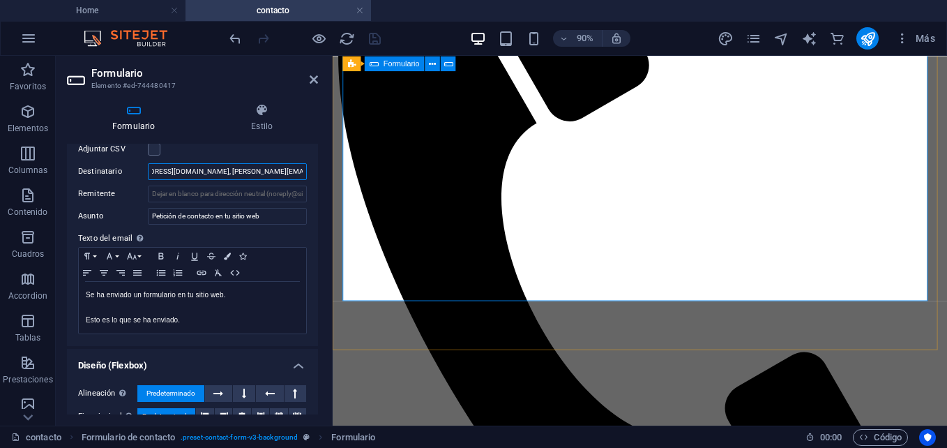
paste input "[EMAIL_ADDRESS][DOMAIN_NAME], [DOMAIN_NAME][EMAIL_ADDRESS][DOMAIN_NAME], [DOMAI…"
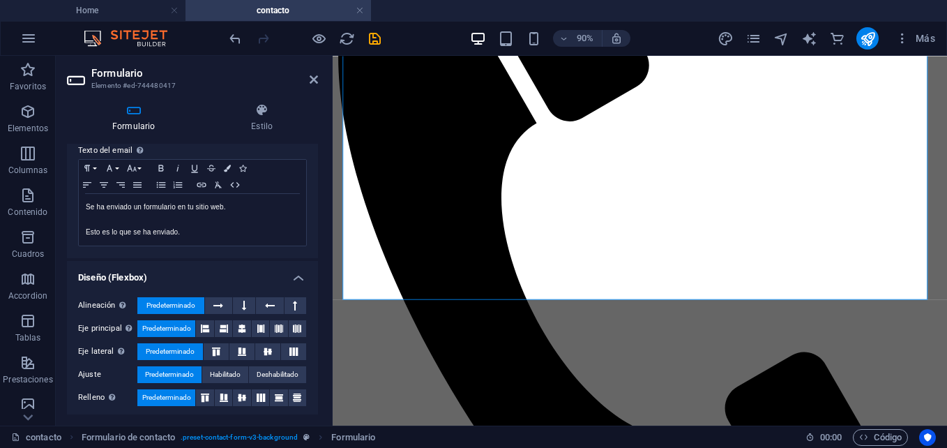
scroll to position [510, 0]
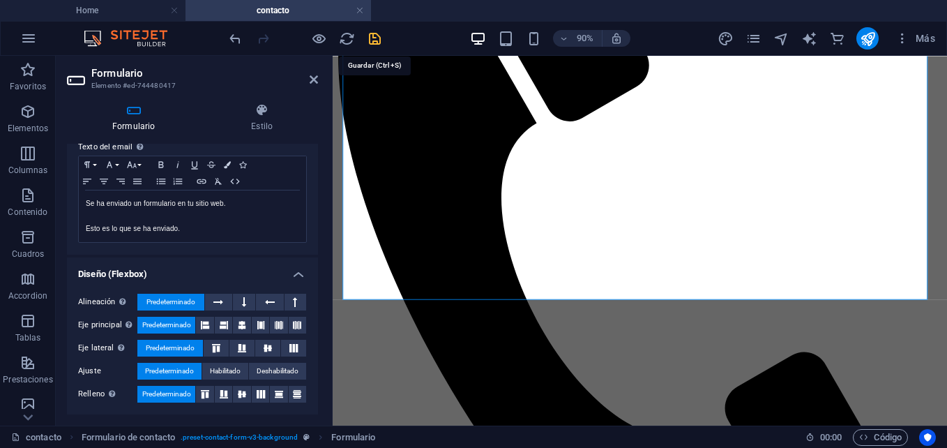
type input "[EMAIL_ADDRESS][DOMAIN_NAME], [DOMAIN_NAME][EMAIL_ADDRESS][DOMAIN_NAME], [DOMAI…"
click at [376, 38] on icon "save" at bounding box center [375, 39] width 16 height 16
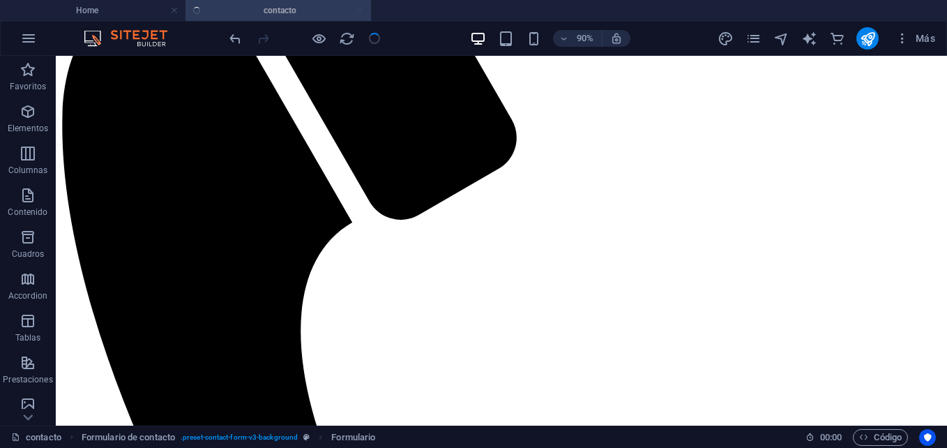
checkbox input "false"
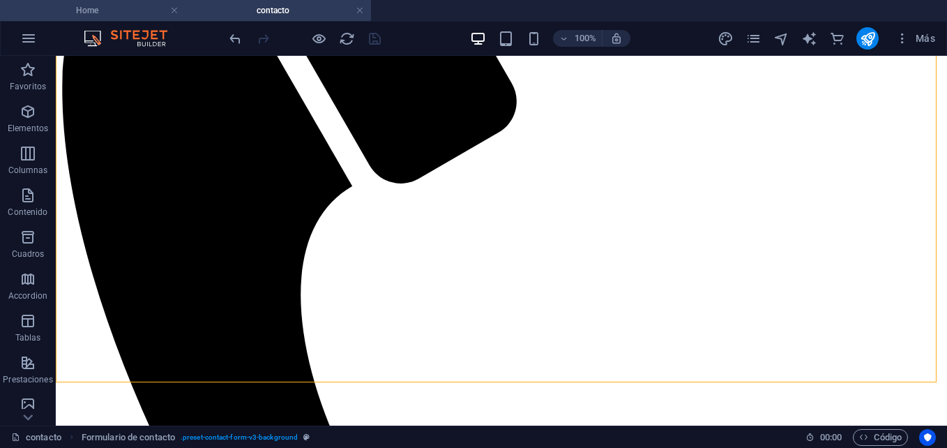
click at [129, 15] on h4 "Home" at bounding box center [93, 10] width 186 height 15
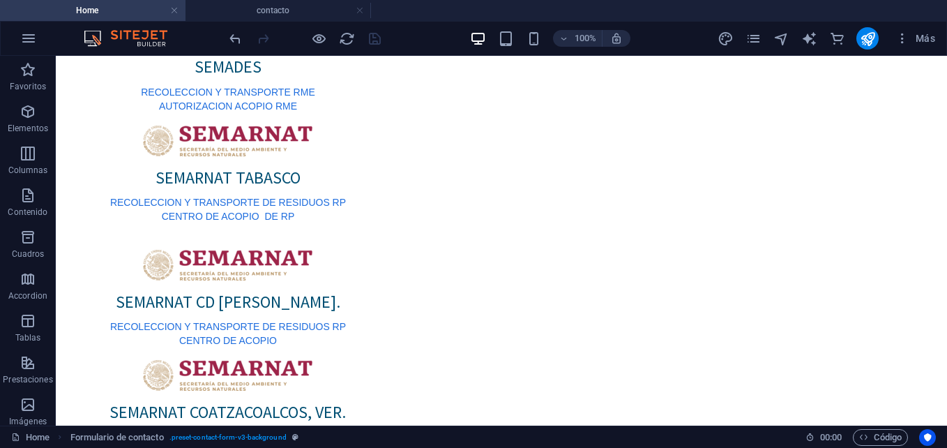
scroll to position [0, 0]
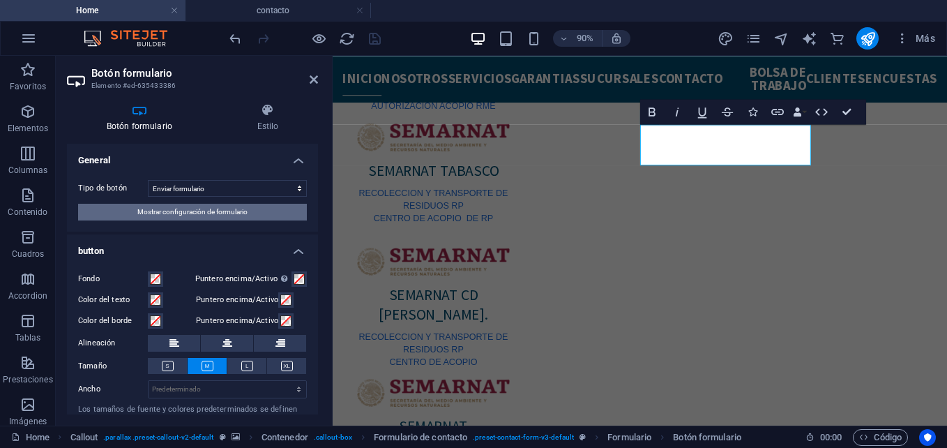
click at [216, 212] on span "Mostrar configuración de formulario" at bounding box center [192, 212] width 110 height 17
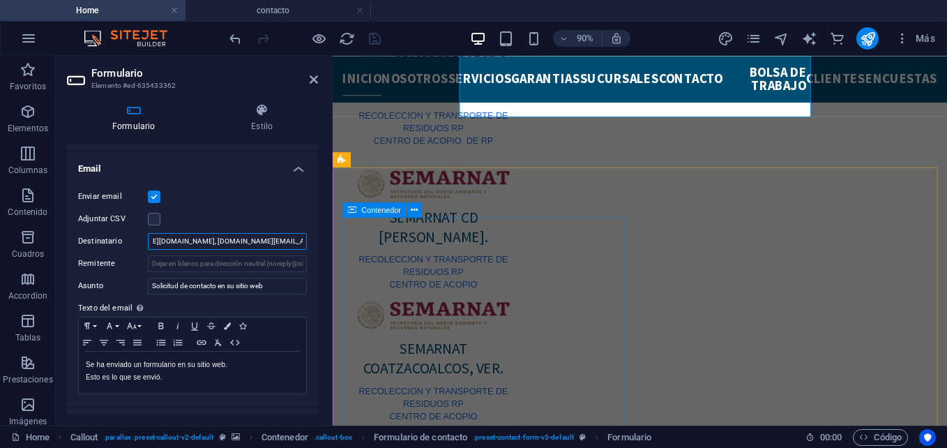
scroll to position [0, 666]
drag, startPoint x: 571, startPoint y: 296, endPoint x: 344, endPoint y: 250, distance: 231.2
click at [299, 243] on input "[EMAIL_ADDRESS][DOMAIN_NAME], [DOMAIN_NAME][EMAIL_ADDRESS][DOMAIN_NAME], [DOMAI…" at bounding box center [227, 241] width 159 height 17
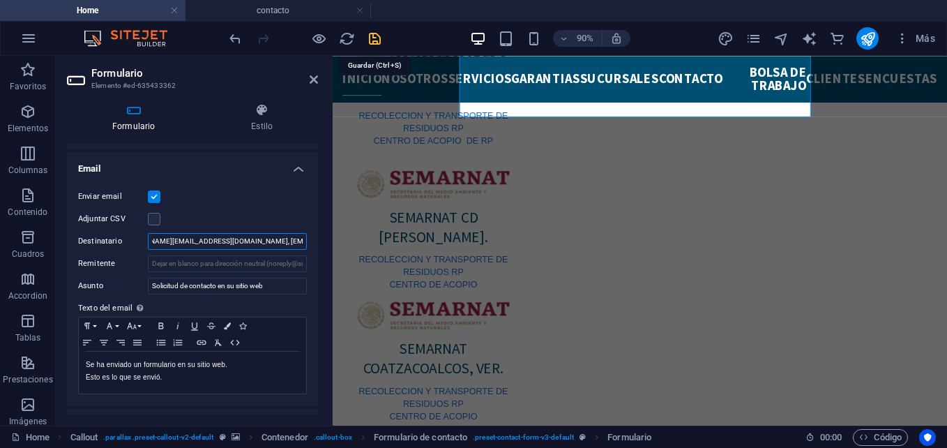
type input "[EMAIL_ADDRESS][DOMAIN_NAME], [DOMAIN_NAME][EMAIL_ADDRESS][DOMAIN_NAME], [DOMAI…"
click at [376, 36] on icon "save" at bounding box center [375, 39] width 16 height 16
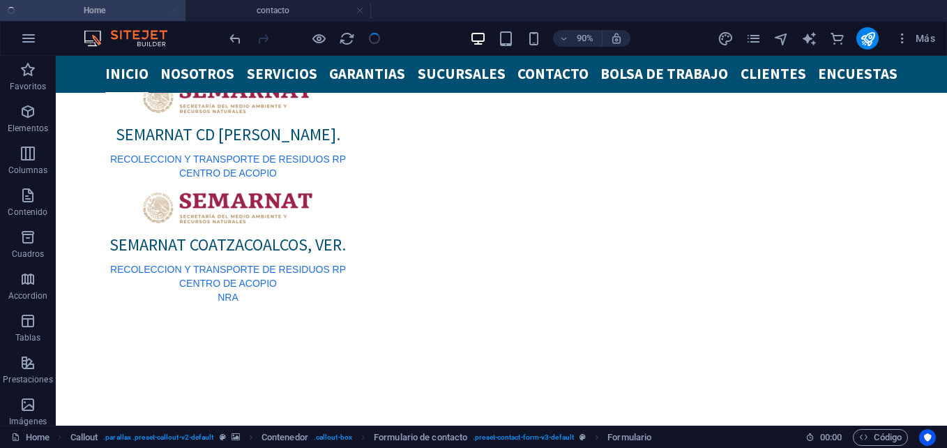
scroll to position [1044, 0]
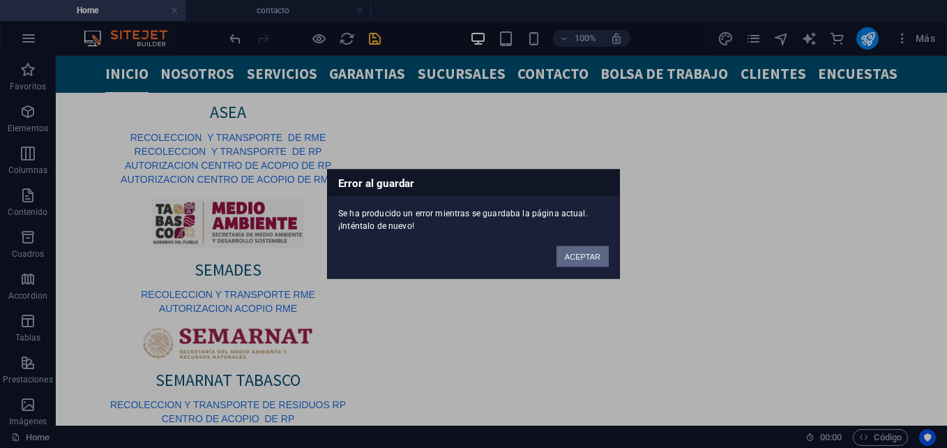
click at [584, 257] on button "ACEPTAR" at bounding box center [583, 256] width 52 height 21
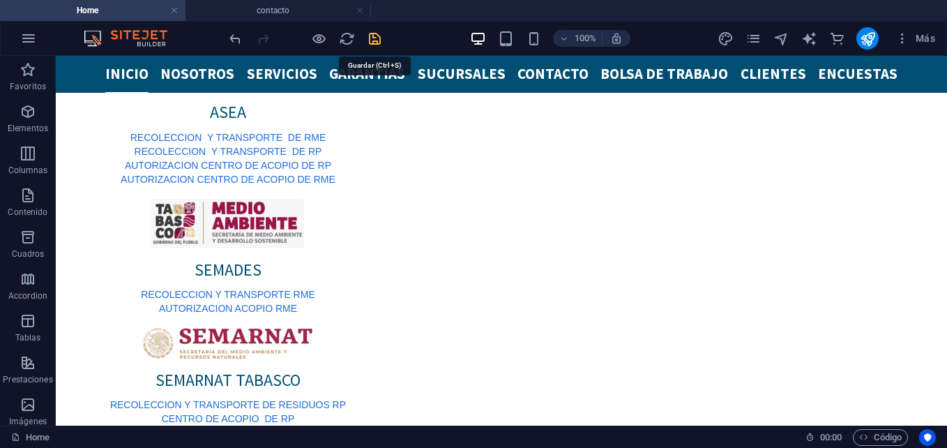
click at [381, 38] on icon "save" at bounding box center [375, 39] width 16 height 16
checkbox input "false"
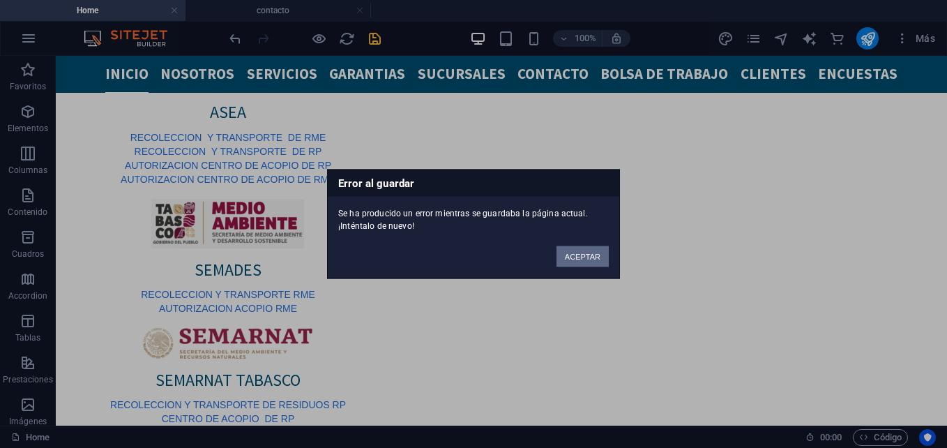
click at [581, 256] on button "ACEPTAR" at bounding box center [583, 256] width 52 height 21
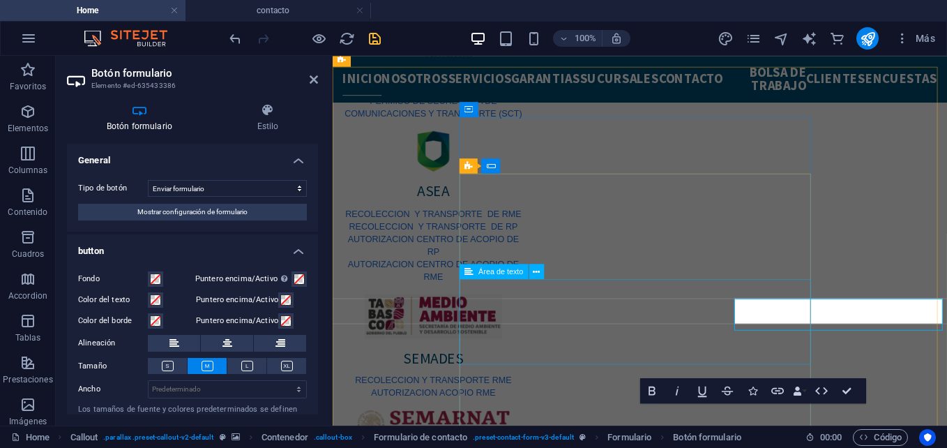
scroll to position [1053, 0]
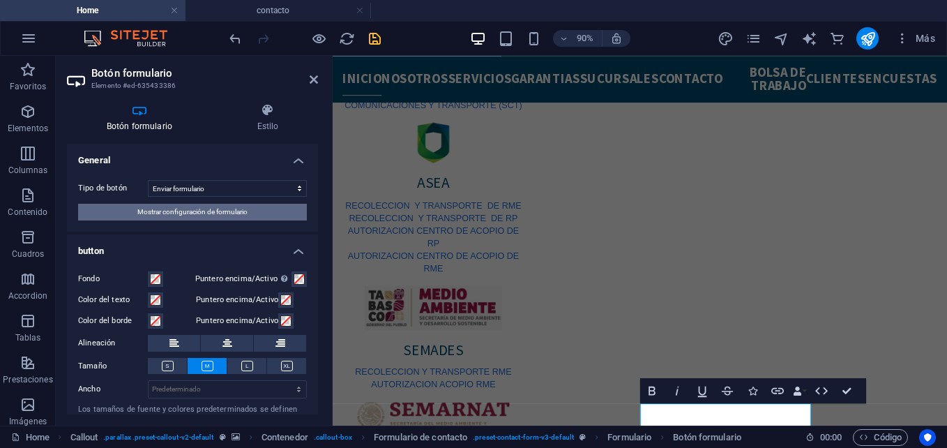
click at [271, 216] on button "Mostrar configuración de formulario" at bounding box center [192, 212] width 229 height 17
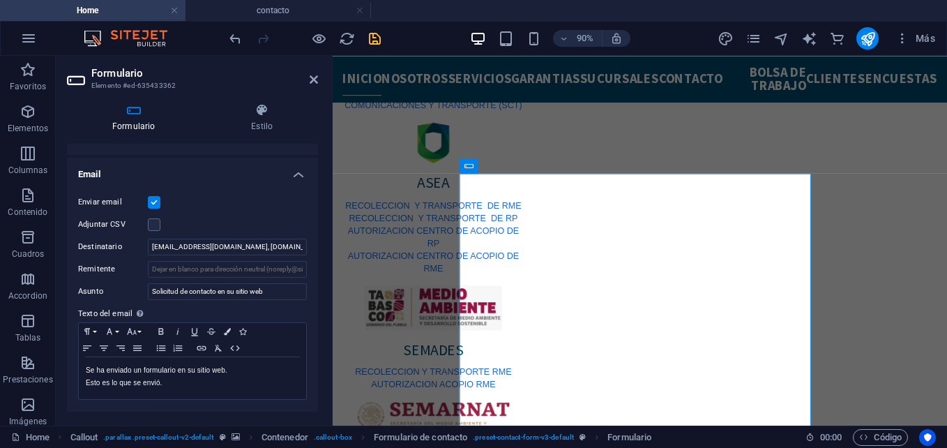
scroll to position [349, 0]
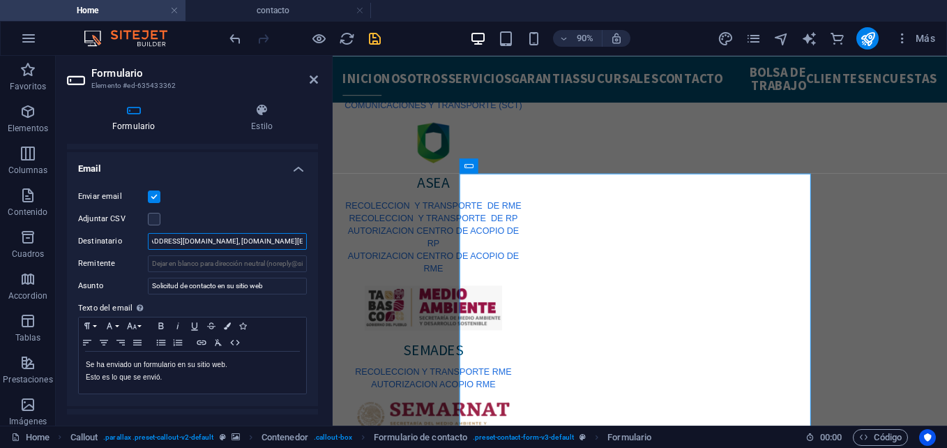
drag, startPoint x: 259, startPoint y: 239, endPoint x: 294, endPoint y: 235, distance: 35.7
click at [294, 236] on input "[EMAIL_ADDRESS][DOMAIN_NAME], [DOMAIN_NAME][EMAIL_ADDRESS][DOMAIN_NAME], [DOMAI…" at bounding box center [227, 241] width 159 height 17
click at [291, 235] on input "[EMAIL_ADDRESS][DOMAIN_NAME], [DOMAIN_NAME][EMAIL_ADDRESS][DOMAIN_NAME], [DOMAI…" at bounding box center [227, 241] width 159 height 17
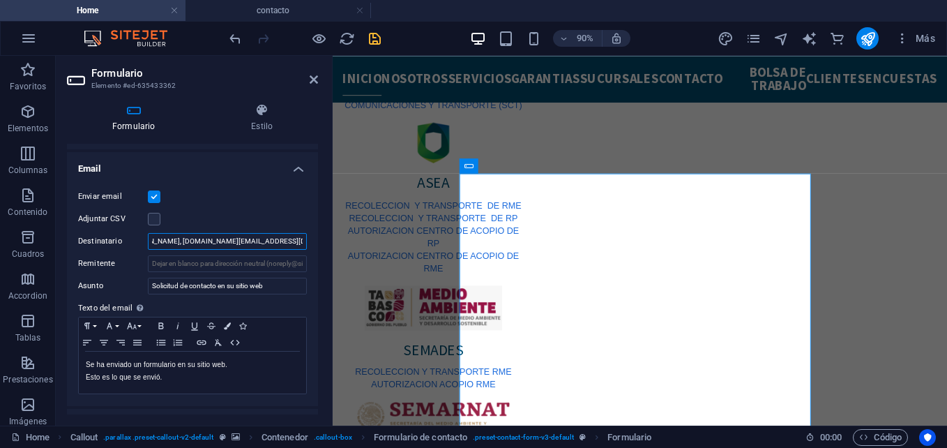
type input "[EMAIL_ADDRESS][DOMAIN_NAME], [DOMAIN_NAME][EMAIL_ADDRESS][DOMAIN_NAME], [DOMAI…"
click at [302, 204] on div "Enviar email" at bounding box center [192, 196] width 229 height 17
click at [371, 31] on icon "save" at bounding box center [375, 39] width 16 height 16
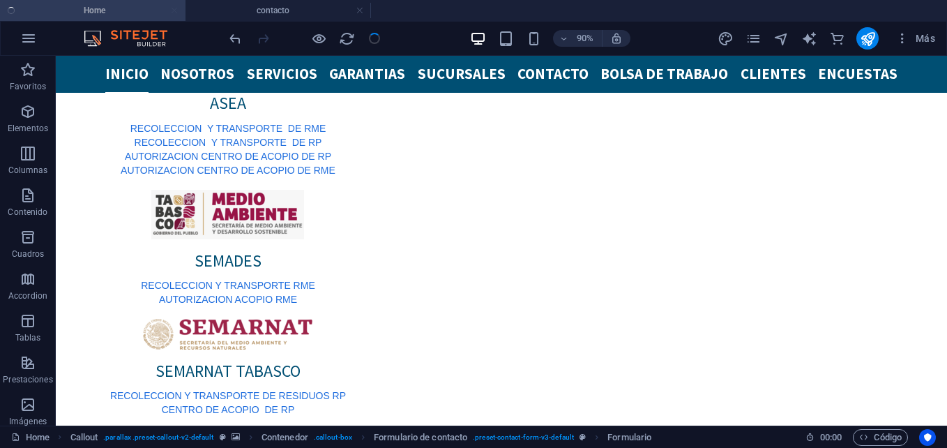
checkbox input "false"
